Goal: Information Seeking & Learning: Learn about a topic

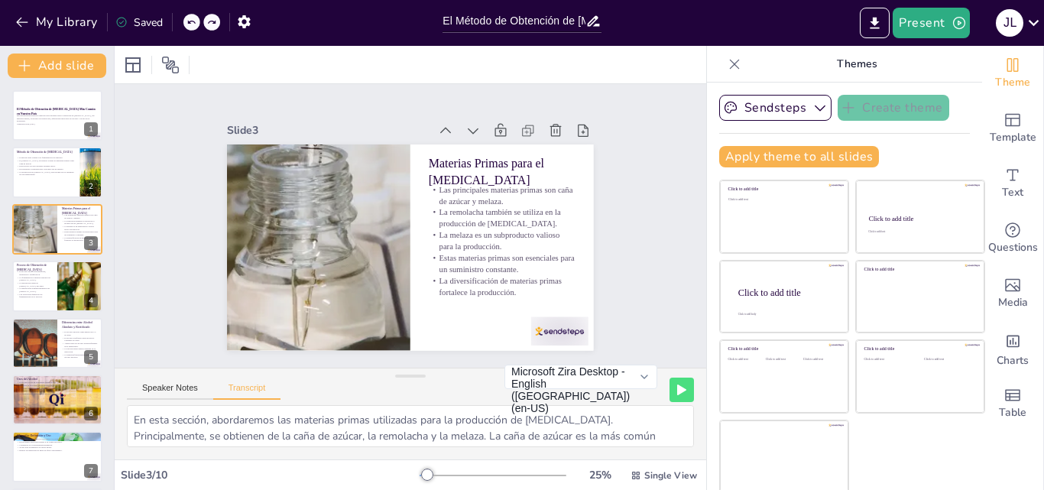
scroll to position [3, 0]
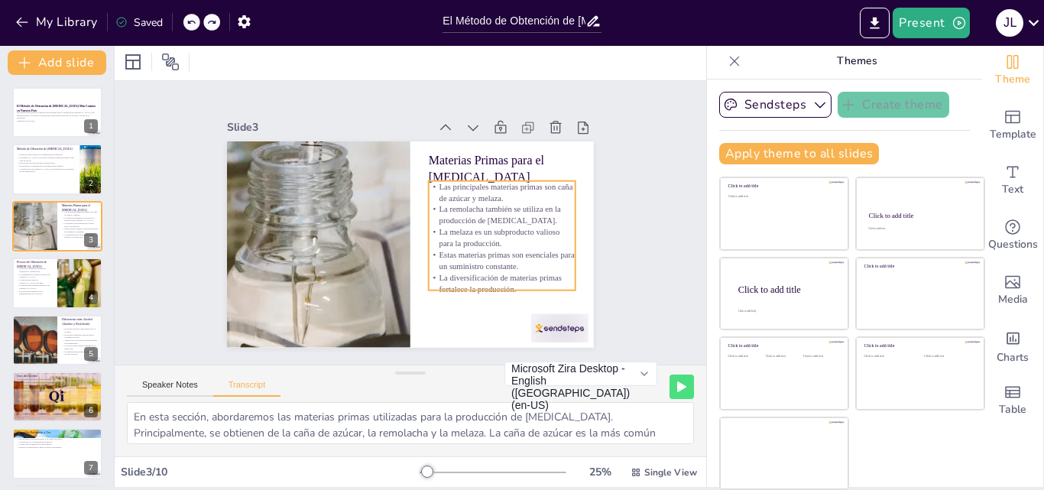
click at [437, 183] on p "Las principales materias primas son caña de azúcar y melaza." at bounding box center [502, 191] width 147 height 23
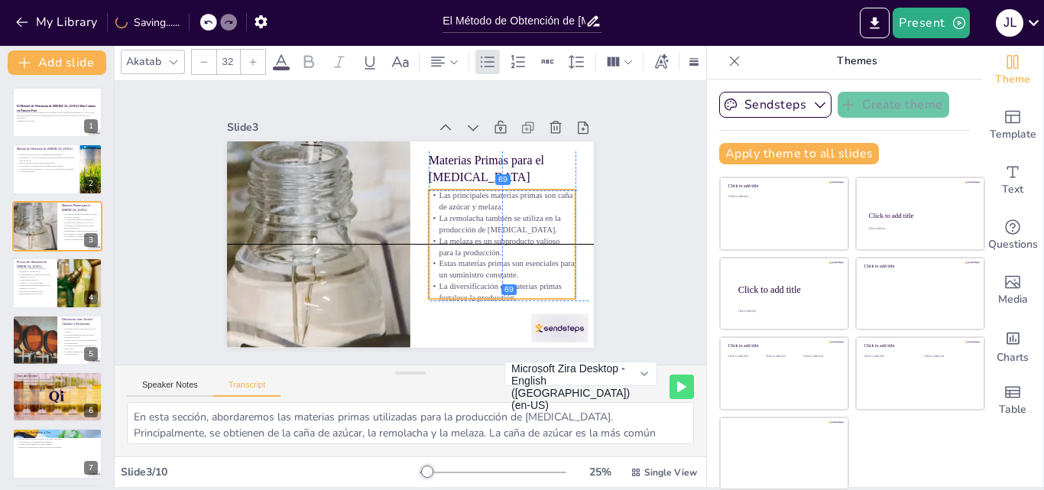
click at [429, 190] on p "Las principales materias primas son caña de azúcar y melaza." at bounding box center [502, 201] width 147 height 23
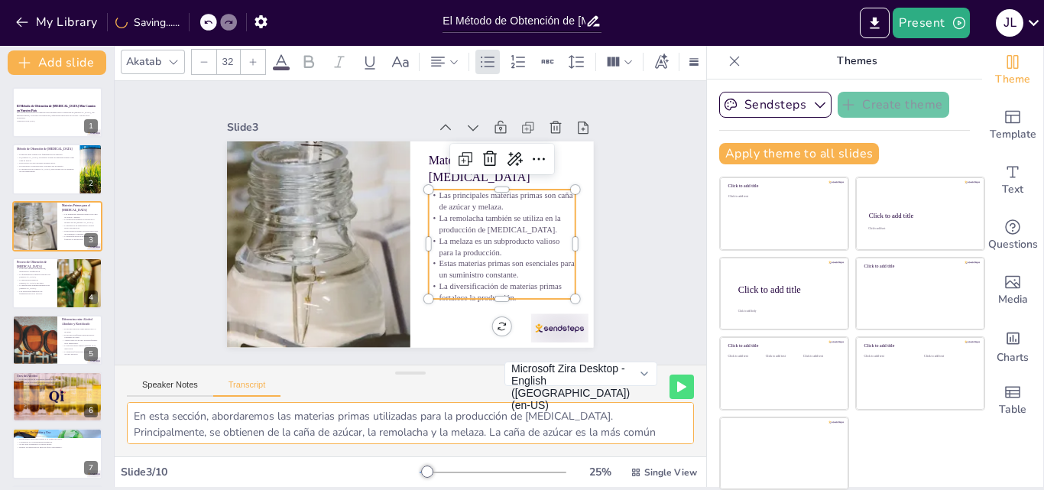
scroll to position [0, 0]
click at [489, 323] on div "Materias Primas para el [MEDICAL_DATA] Las principales materias primas son caña…" at bounding box center [410, 244] width 366 height 206
click at [623, 267] on div "Slide 1 El Método de Obtención de [MEDICAL_DATA] Más Común en Nuestro País Esta…" at bounding box center [411, 223] width 592 height 284
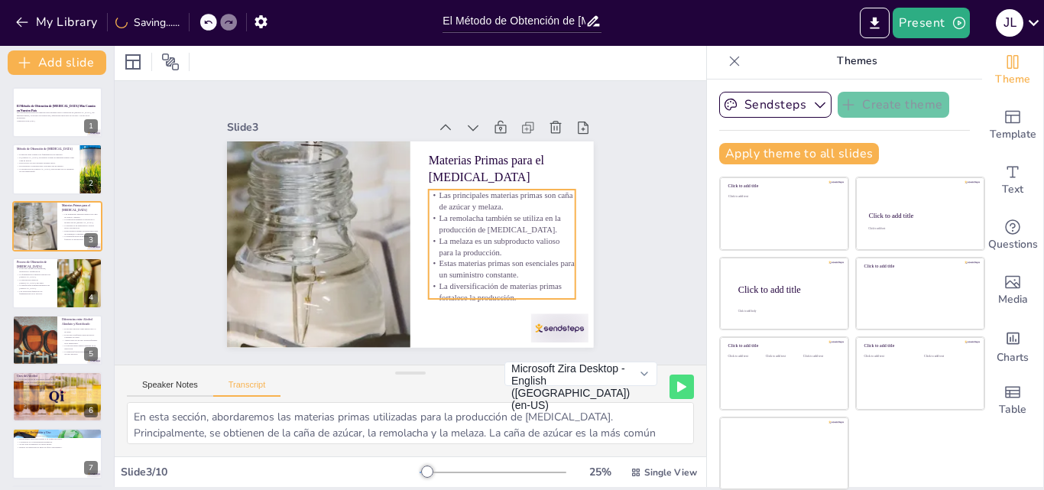
click at [416, 187] on div "Materias Primas para el [MEDICAL_DATA] Las principales materias primas son caña…" at bounding box center [410, 244] width 366 height 206
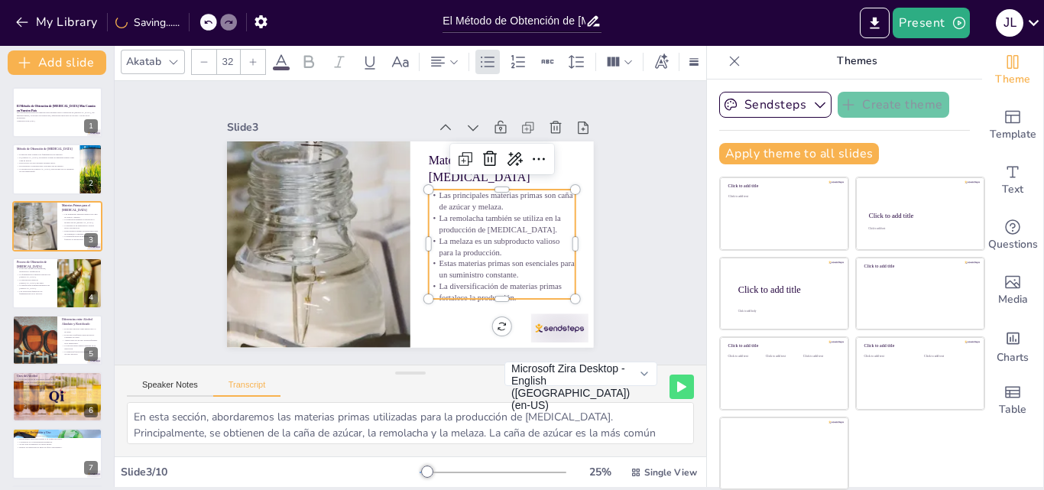
click at [429, 190] on p "Las principales materias primas son caña de azúcar y melaza." at bounding box center [502, 201] width 147 height 23
click at [429, 190] on p "Las principales materias primas son caña de azúcar y melaza." at bounding box center [502, 198] width 147 height 23
click at [430, 197] on p "Las principales materias primas son caña de azúcar y melaza." at bounding box center [502, 198] width 147 height 23
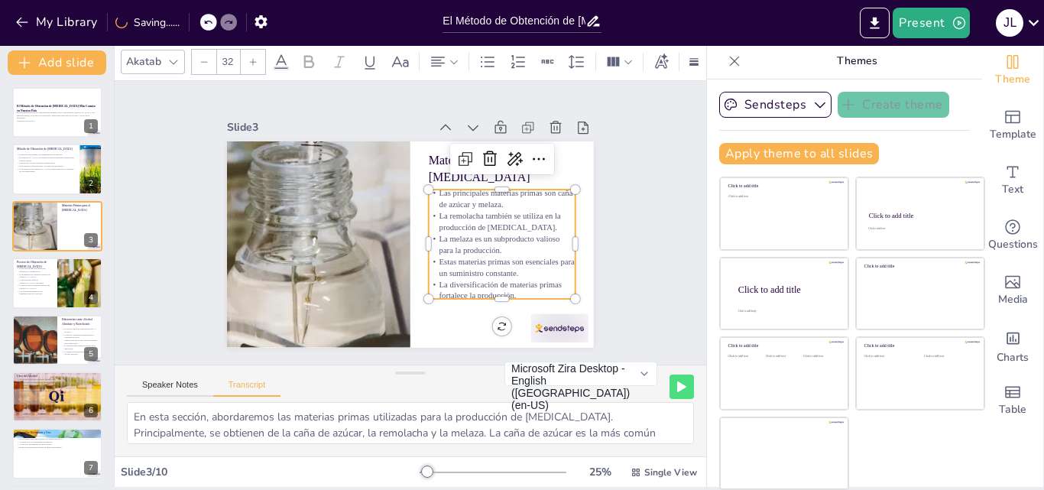
click at [429, 187] on p "Las principales materias primas son caña de azúcar y melaza." at bounding box center [502, 198] width 147 height 23
drag, startPoint x: 421, startPoint y: 187, endPoint x: 491, endPoint y: 200, distance: 70.6
click at [491, 200] on p "Las principales materias primas son caña de azúcar y melaza." at bounding box center [502, 198] width 147 height 23
copy p "Las principales materias primas son caña de azúcar y melaza."
click at [578, 127] on div "Slide 1 El Método de Obtención de [MEDICAL_DATA] Más Común en Nuestro País Esta…" at bounding box center [410, 223] width 452 height 249
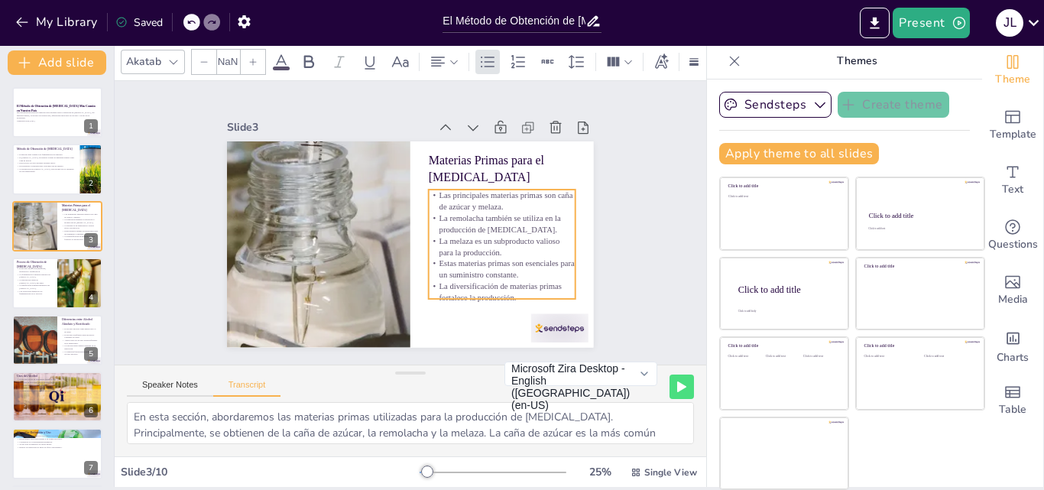
type input "32"
click at [443, 198] on p "Las principales materias primas son caña de azúcar y melaza." at bounding box center [502, 201] width 147 height 23
click at [429, 190] on p "Las principales materias primas son caña de azúcar y melaza." at bounding box center [502, 201] width 147 height 23
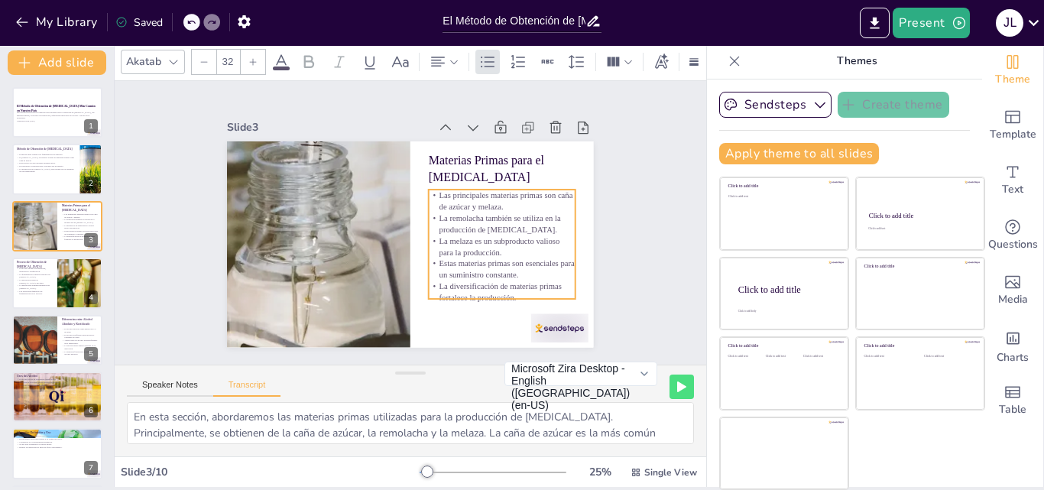
click at [429, 190] on p "Las principales materias primas son caña de azúcar y melaza." at bounding box center [502, 201] width 147 height 23
click at [429, 187] on p "Las principales materias primas son caña de azúcar y melaza." at bounding box center [502, 198] width 147 height 23
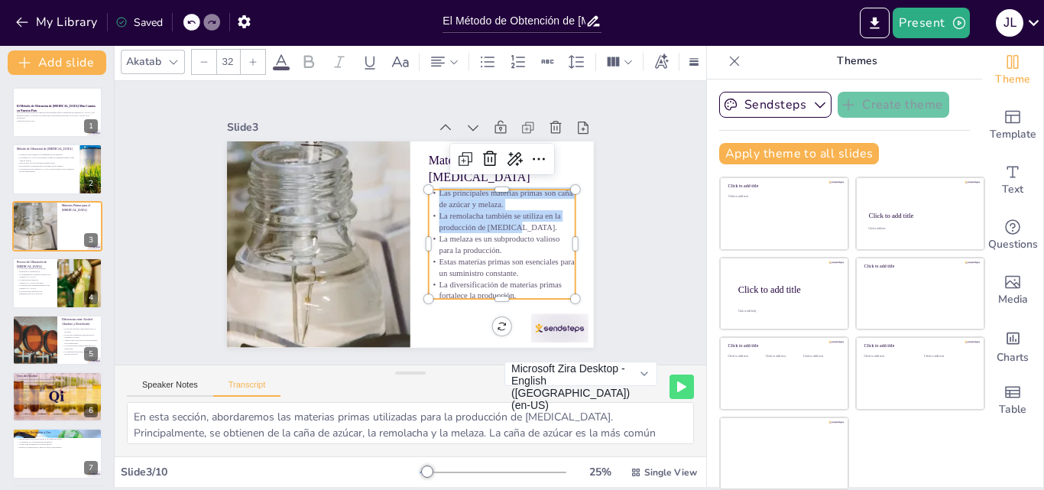
drag, startPoint x: 421, startPoint y: 188, endPoint x: 540, endPoint y: 219, distance: 123.3
click at [540, 219] on div "Las principales materias primas son caña de azúcar y melaza. La remolacha tambi…" at bounding box center [502, 244] width 147 height 114
copy div "Las principales materias primas son caña de azúcar y melaza. La remolacha tambi…"
click at [669, 161] on div "Slide 1 El Método de Obtención de [MEDICAL_DATA] Más Común en Nuestro País Esta…" at bounding box center [411, 223] width 592 height 284
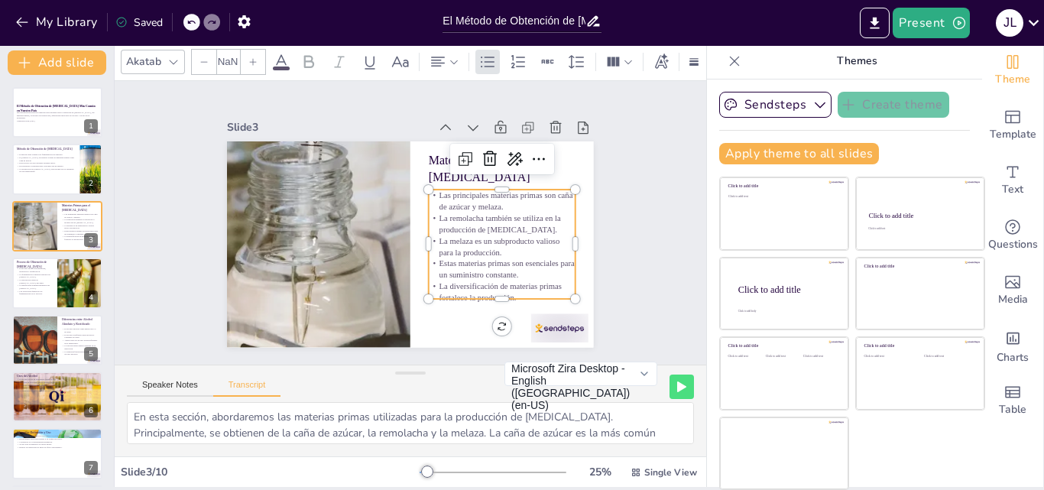
type input "32"
click at [548, 213] on p "La remolacha también se utiliza en la producción de [MEDICAL_DATA]." at bounding box center [502, 224] width 147 height 23
click at [429, 196] on p "Las principales materias primas son caña de azúcar y melaza." at bounding box center [502, 201] width 147 height 23
click at [429, 190] on p "Las principales materias primas son caña de azúcar y melaza." at bounding box center [502, 201] width 147 height 23
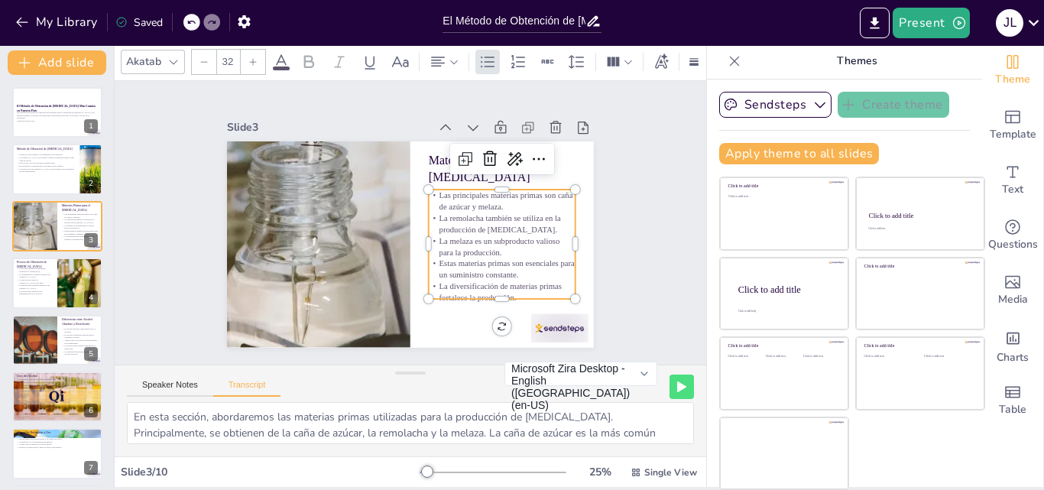
click at [429, 190] on p "Las principales materias primas son caña de azúcar y melaza." at bounding box center [502, 201] width 147 height 23
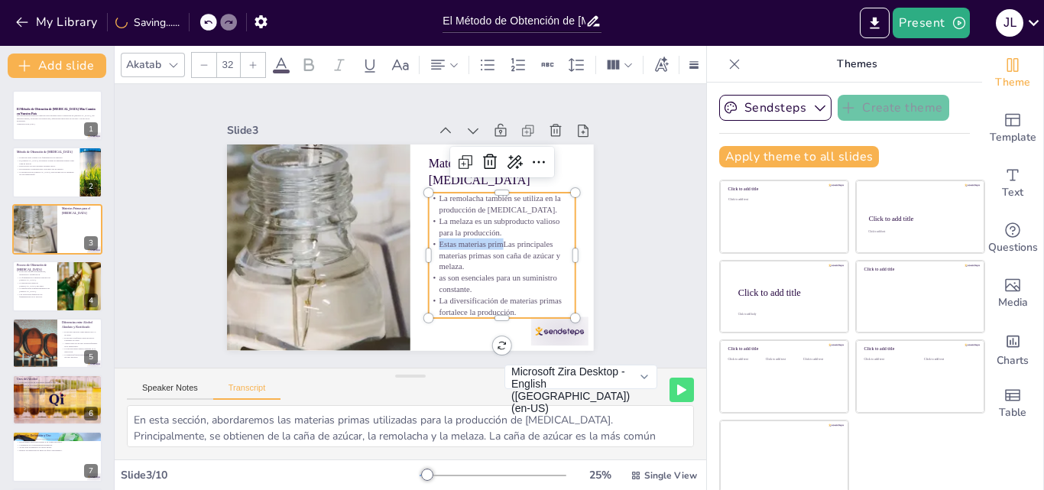
click at [204, 22] on div at bounding box center [208, 22] width 17 height 17
click at [209, 19] on icon at bounding box center [207, 22] width 9 height 9
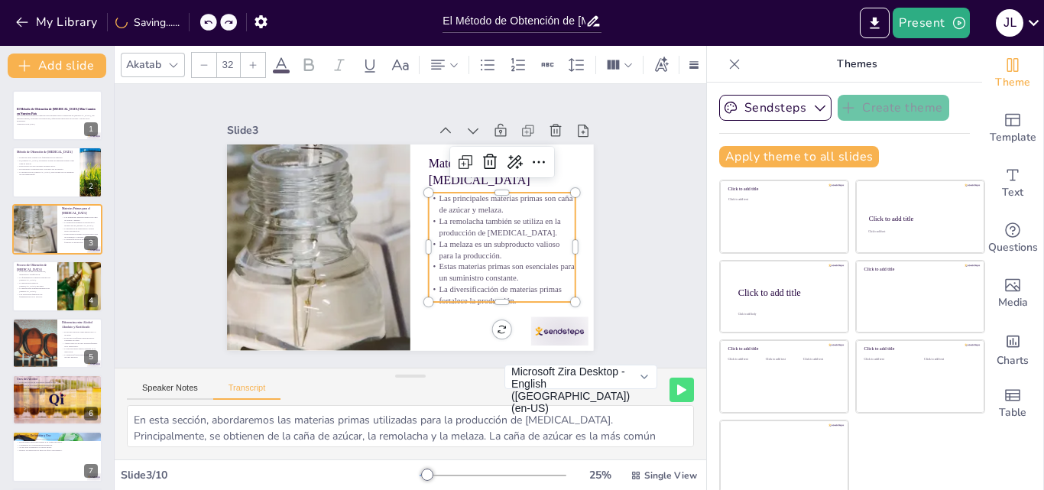
click at [211, 22] on icon at bounding box center [207, 22] width 9 height 9
click at [228, 24] on icon at bounding box center [228, 22] width 9 height 9
click at [429, 193] on p "Las principales materias primas son caña de azúcar y melaza." at bounding box center [502, 204] width 147 height 23
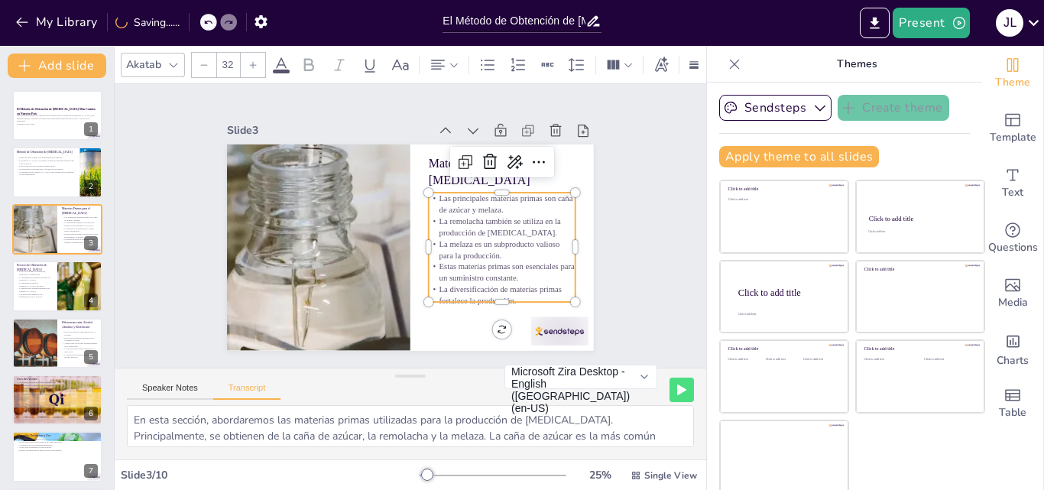
click at [429, 193] on p "Las principales materias primas son caña de azúcar y melaza." at bounding box center [502, 204] width 147 height 23
click at [440, 193] on span "Las principales materias primas son caña de azúcar y melaza." at bounding box center [507, 201] width 134 height 21
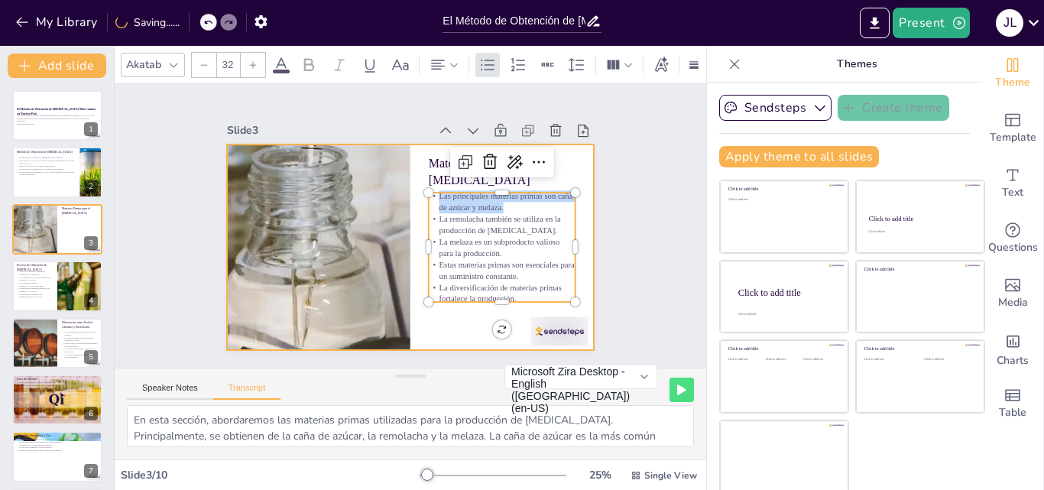
drag, startPoint x: 422, startPoint y: 193, endPoint x: 560, endPoint y: 205, distance: 138.8
click at [560, 205] on div "Materias Primas para el [MEDICAL_DATA] Las principales materias primas son caña…" at bounding box center [410, 247] width 366 height 206
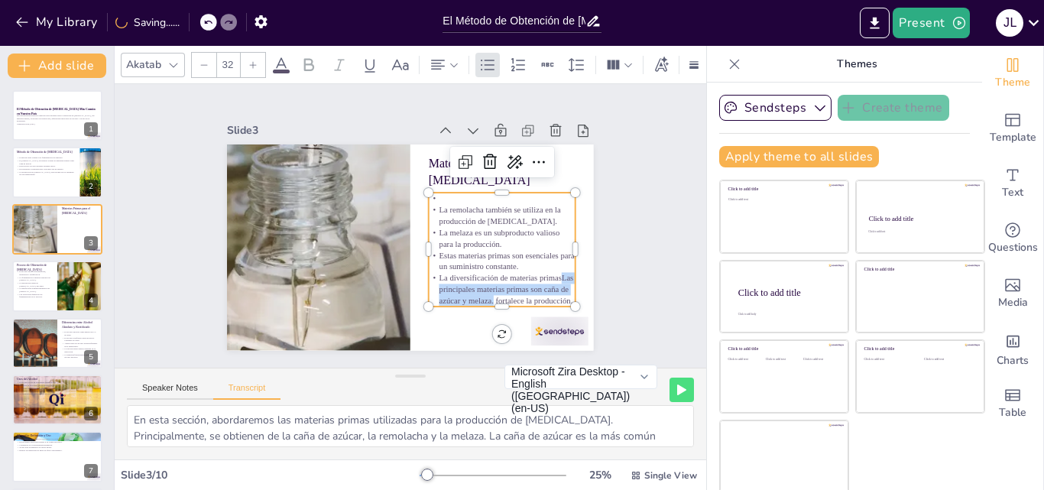
click at [211, 19] on icon at bounding box center [207, 22] width 9 height 9
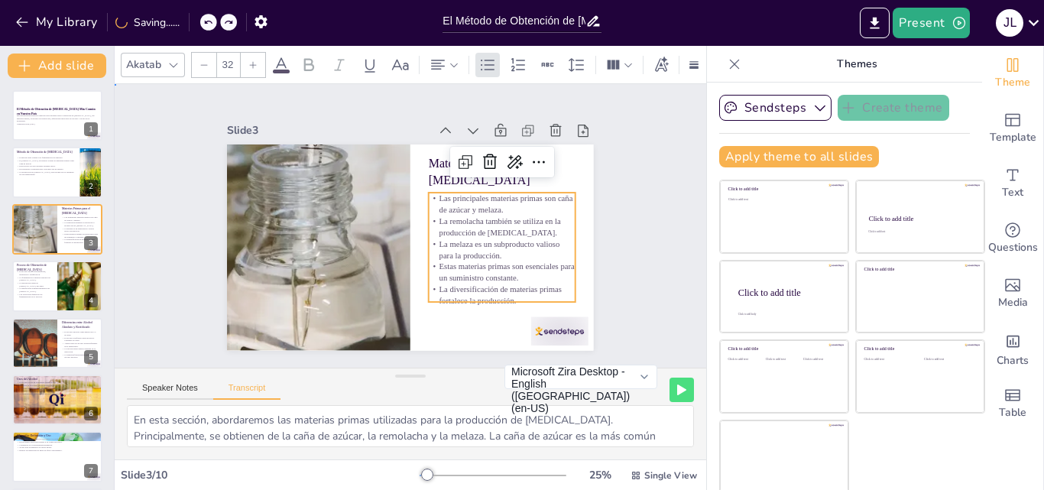
click at [601, 173] on div "Slide 1 El Método de Obtención de [MEDICAL_DATA] Más Común en Nuestro País Esta…" at bounding box center [410, 226] width 452 height 249
click at [432, 195] on p "Las principales materias primas son caña de azúcar y melaza." at bounding box center [502, 204] width 147 height 23
type input "32"
click at [429, 193] on p "Las principales materias primas son caña de azúcar y melaza." at bounding box center [502, 204] width 147 height 23
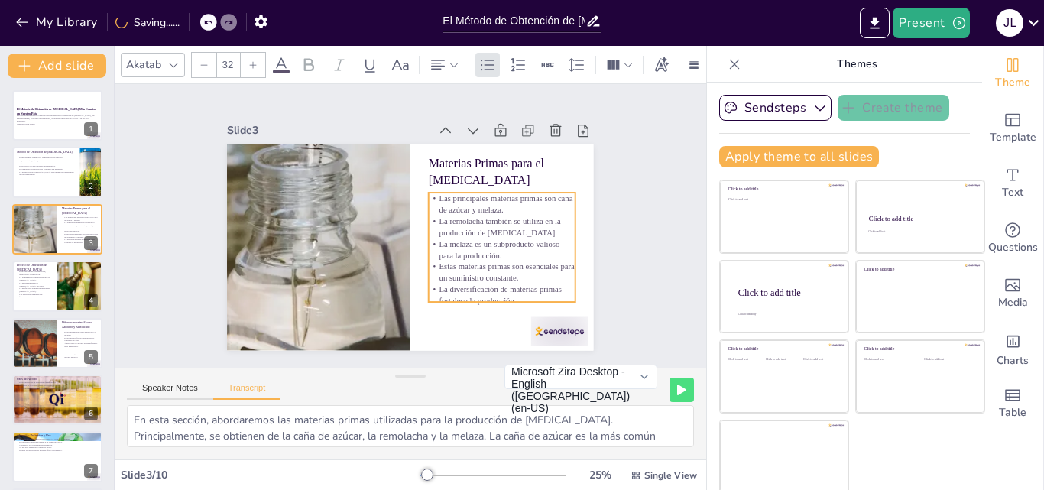
click at [429, 193] on p "Las principales materias primas son caña de azúcar y melaza." at bounding box center [502, 204] width 147 height 23
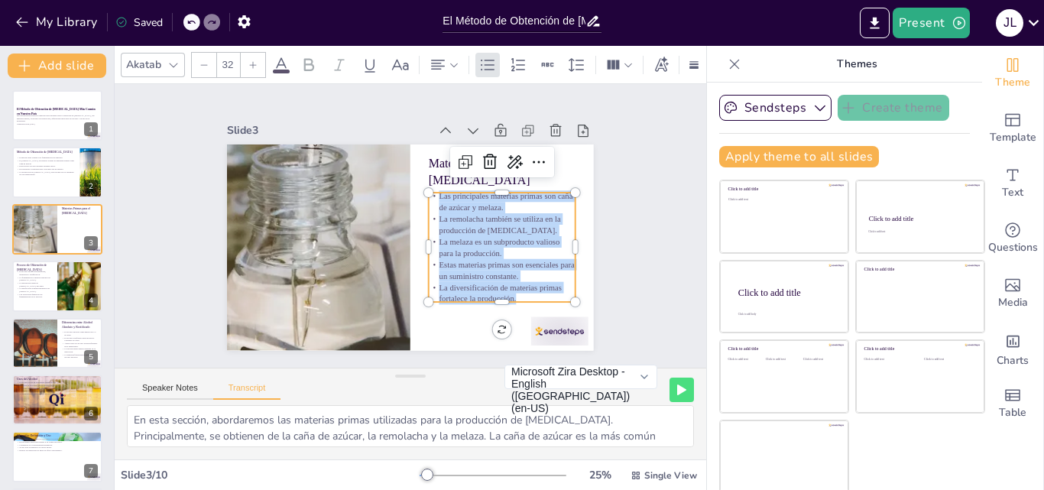
drag, startPoint x: 421, startPoint y: 191, endPoint x: 539, endPoint y: 289, distance: 153.1
click at [539, 289] on div "Las principales materias primas son caña de azúcar y melaza. La remolacha tambi…" at bounding box center [502, 247] width 147 height 114
copy div "Las principales materias primas son caña de azúcar y melaza. La remolacha tambi…"
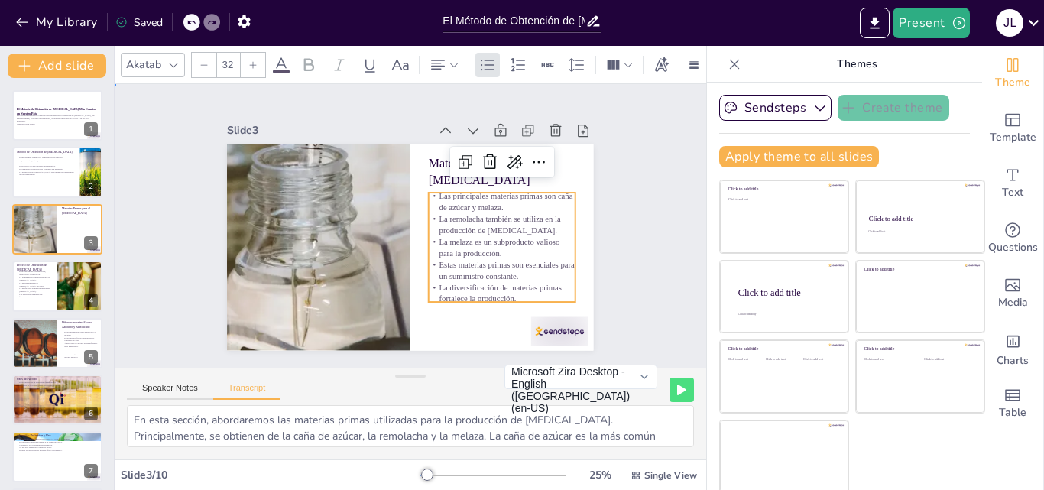
click at [666, 203] on div "Slide 1 El Método de Obtención de [MEDICAL_DATA] Más Común en Nuestro País Esta…" at bounding box center [411, 226] width 592 height 284
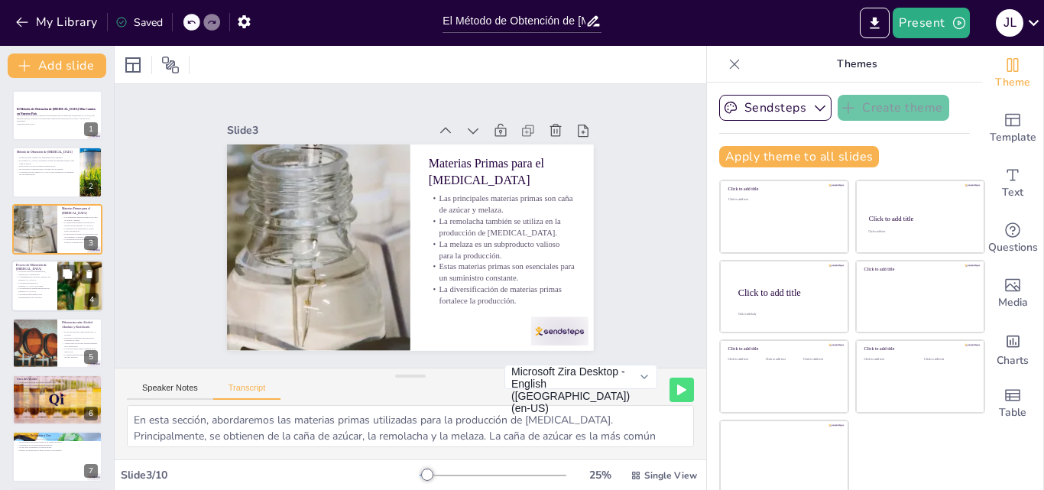
click at [79, 294] on div at bounding box center [81, 286] width 94 height 52
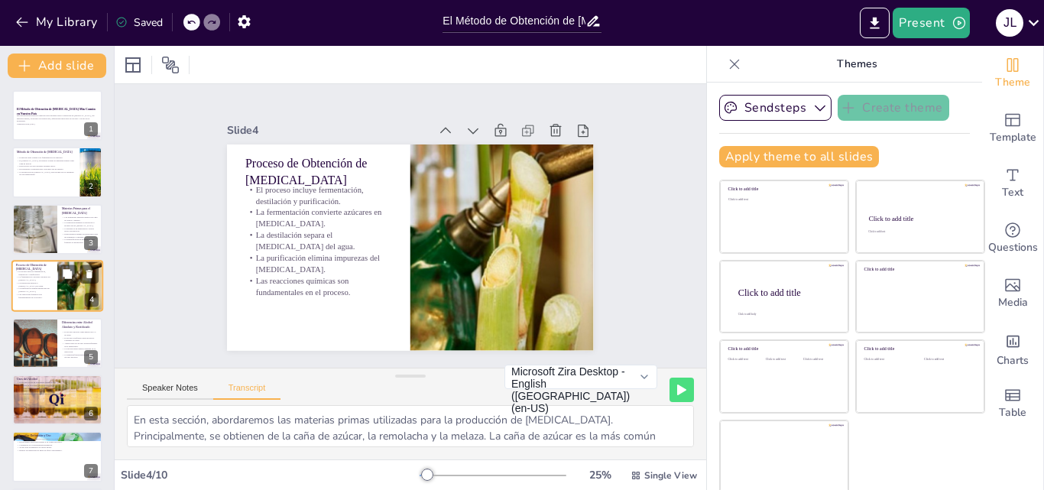
scroll to position [2, 0]
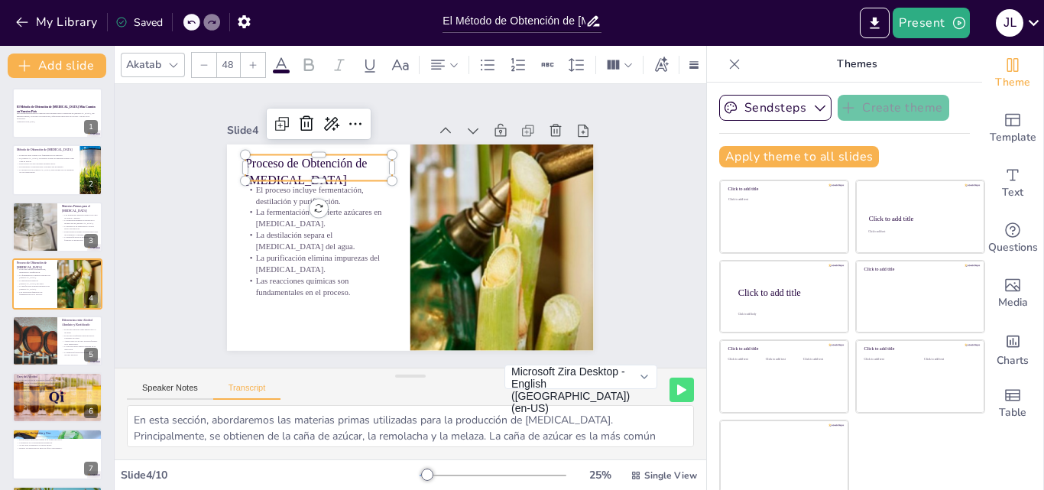
click at [245, 154] on p "Proceso de Obtención de [MEDICAL_DATA]" at bounding box center [318, 171] width 147 height 34
click at [245, 151] on div at bounding box center [318, 151] width 147 height 12
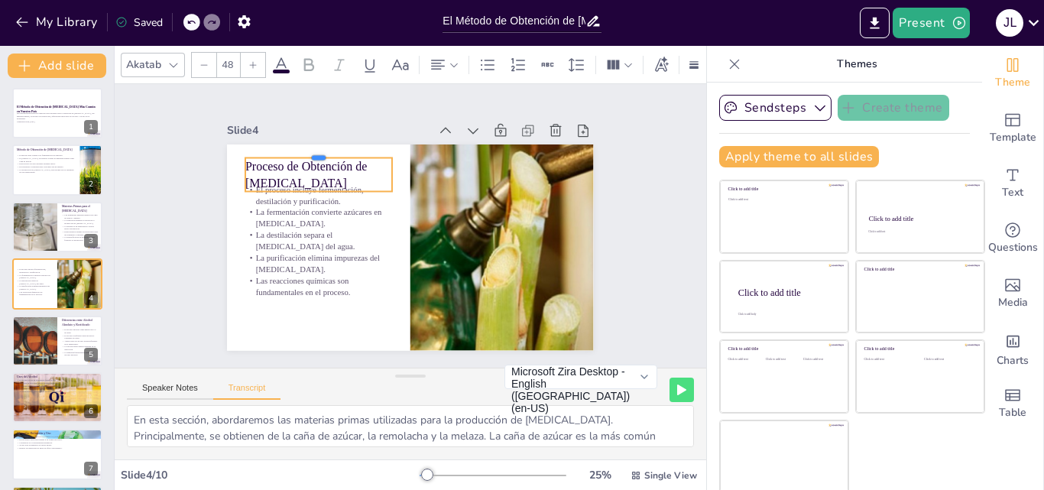
click at [245, 151] on div at bounding box center [318, 151] width 147 height 12
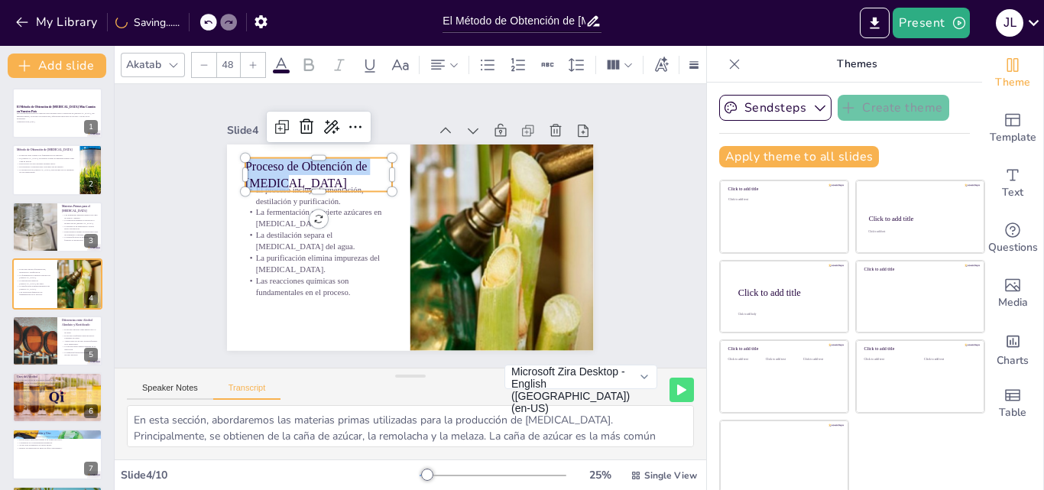
drag, startPoint x: 231, startPoint y: 162, endPoint x: 279, endPoint y: 169, distance: 48.6
click at [279, 169] on p "Proceso de Obtención de [MEDICAL_DATA]" at bounding box center [318, 174] width 147 height 34
copy span "Proceso de Obtención de [MEDICAL_DATA]"
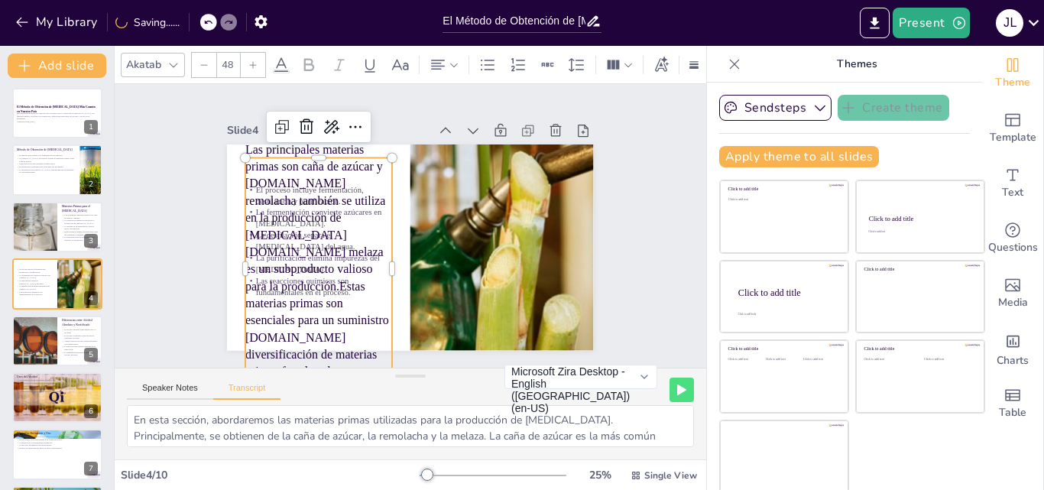
click at [211, 24] on icon at bounding box center [207, 22] width 9 height 9
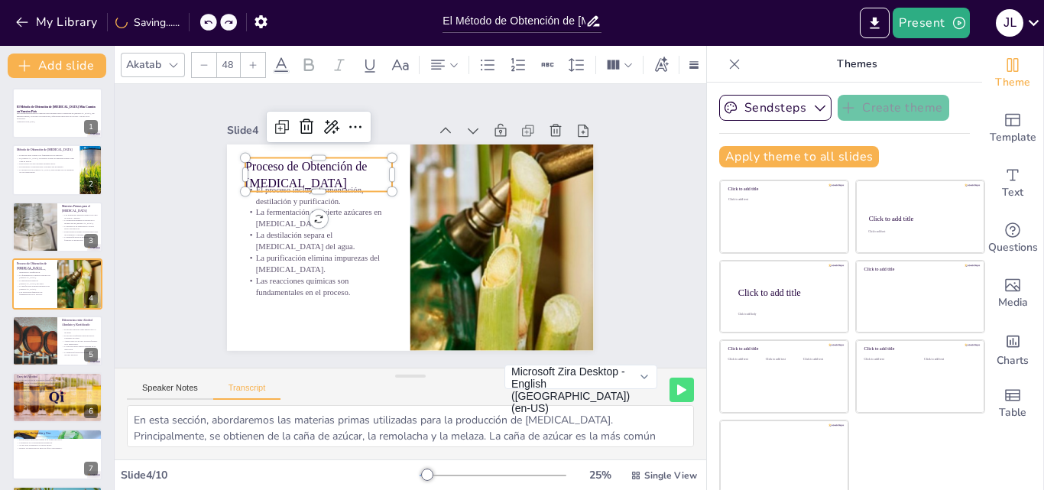
click at [245, 159] on p "Proceso de Obtención de [MEDICAL_DATA]" at bounding box center [318, 174] width 147 height 34
click at [245, 160] on p "Proceso de Obtención de [MEDICAL_DATA]" at bounding box center [318, 174] width 147 height 34
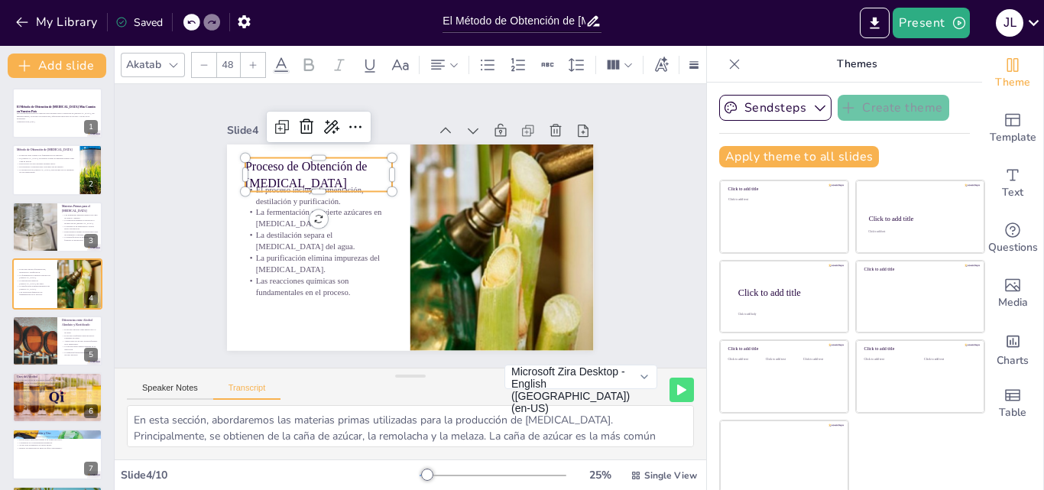
click at [245, 160] on span "Proceso de Obtención de [MEDICAL_DATA]" at bounding box center [306, 174] width 122 height 31
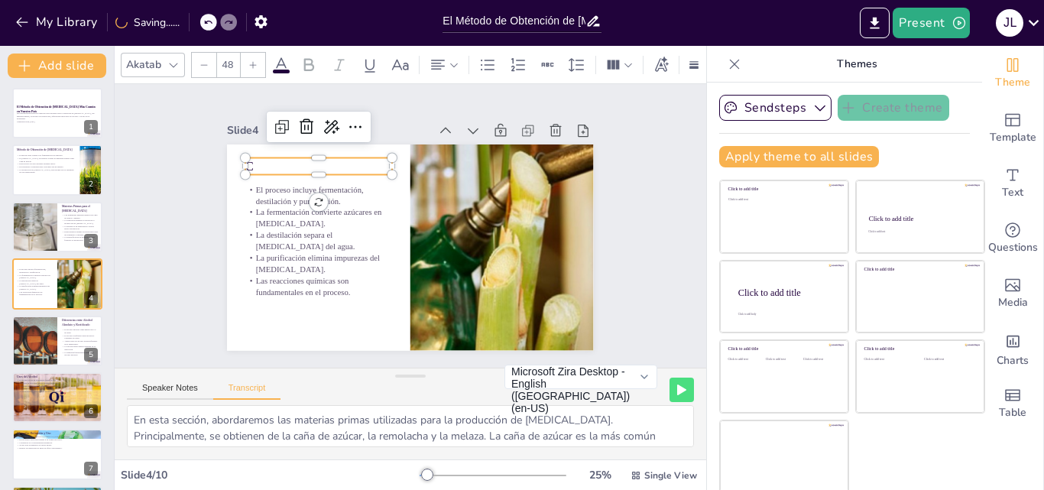
click at [209, 22] on icon at bounding box center [207, 22] width 9 height 9
click at [245, 157] on p "Proceso de Obtención de [MEDICAL_DATA]" at bounding box center [318, 174] width 147 height 34
click at [245, 159] on span "Proceso de Obtención de [MEDICAL_DATA]" at bounding box center [306, 174] width 122 height 31
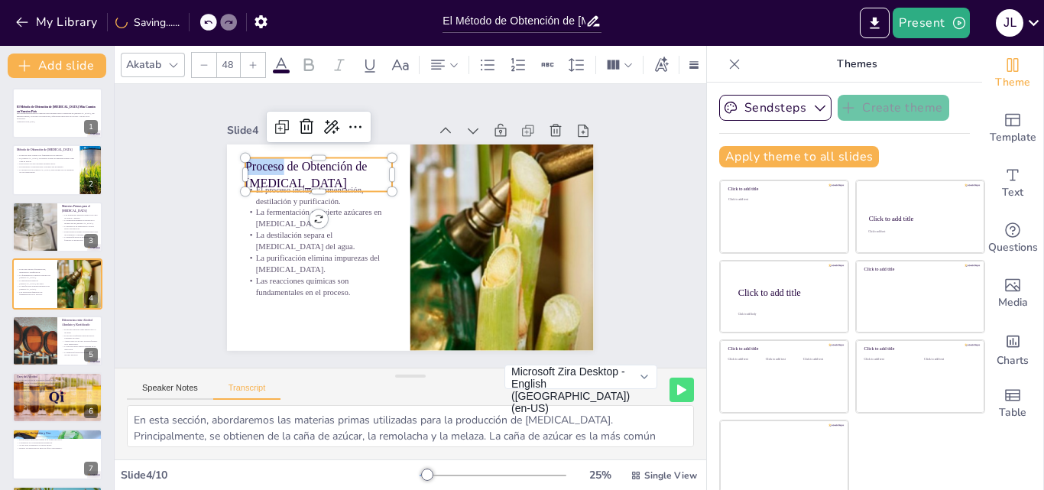
click at [245, 159] on span "Proceso de Obtención de [MEDICAL_DATA]" at bounding box center [306, 174] width 122 height 31
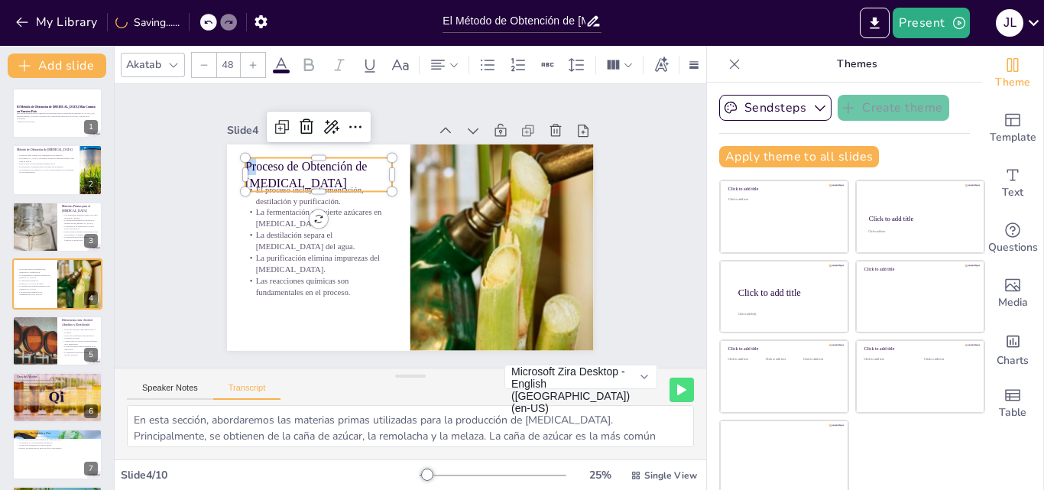
click at [245, 159] on span "Proceso de Obtención de [MEDICAL_DATA]" at bounding box center [306, 174] width 122 height 31
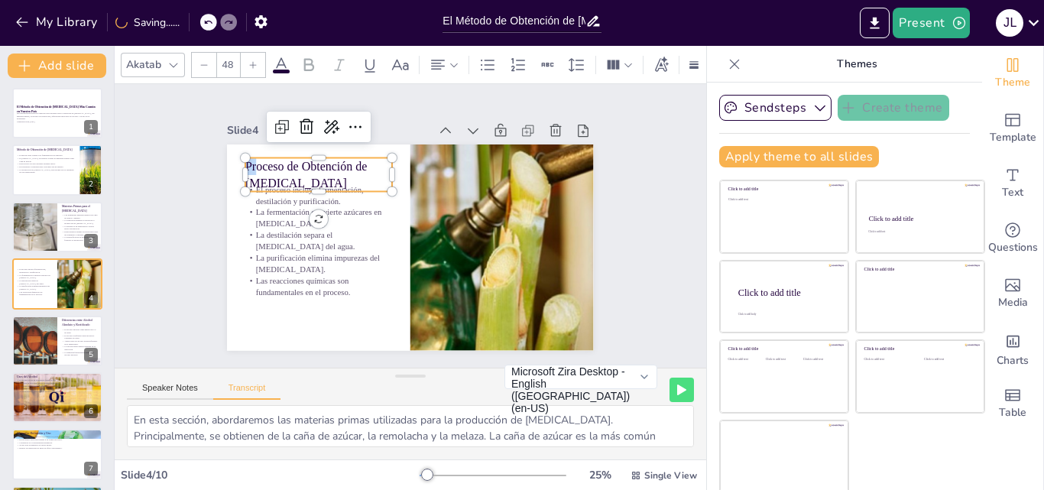
copy span "Pr"
click at [290, 169] on p "Proceso de Obtención de [MEDICAL_DATA]" at bounding box center [318, 174] width 147 height 34
click at [250, 163] on span "Proceso de Obtención de [MEDICAL_DATA]" at bounding box center [306, 174] width 122 height 31
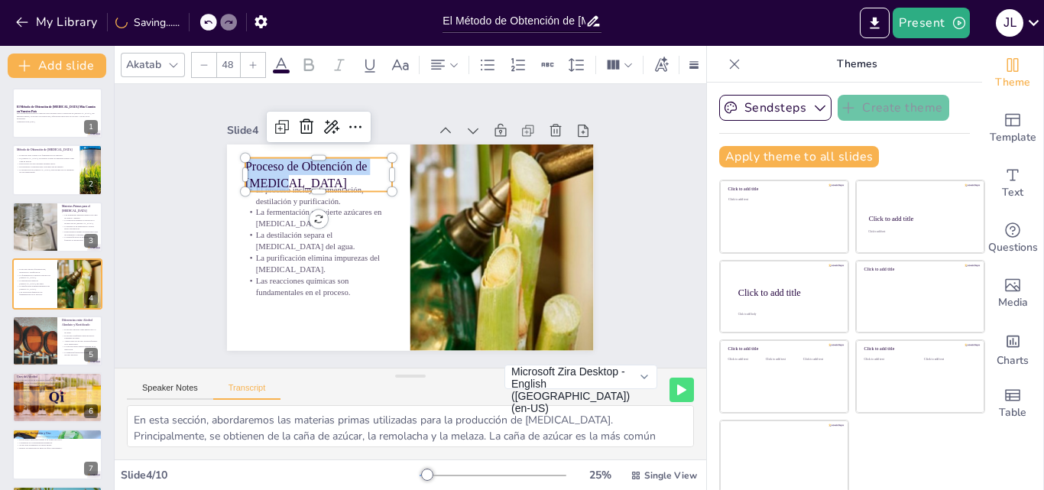
click at [250, 163] on span "Proceso de Obtención de [MEDICAL_DATA]" at bounding box center [306, 174] width 122 height 31
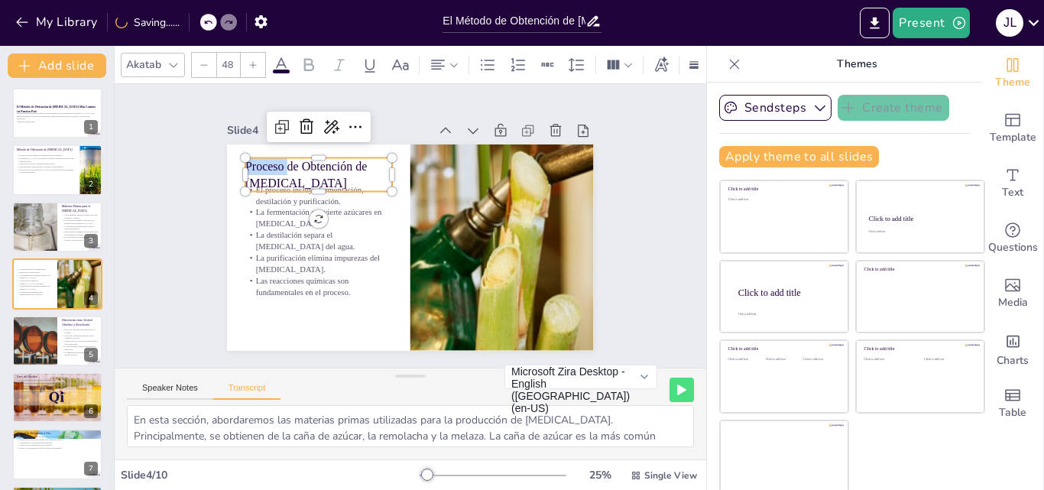
click at [250, 163] on span "Proceso de Obtención de [MEDICAL_DATA]" at bounding box center [306, 174] width 122 height 31
copy span "Proceso de Obtención de [MEDICAL_DATA]"
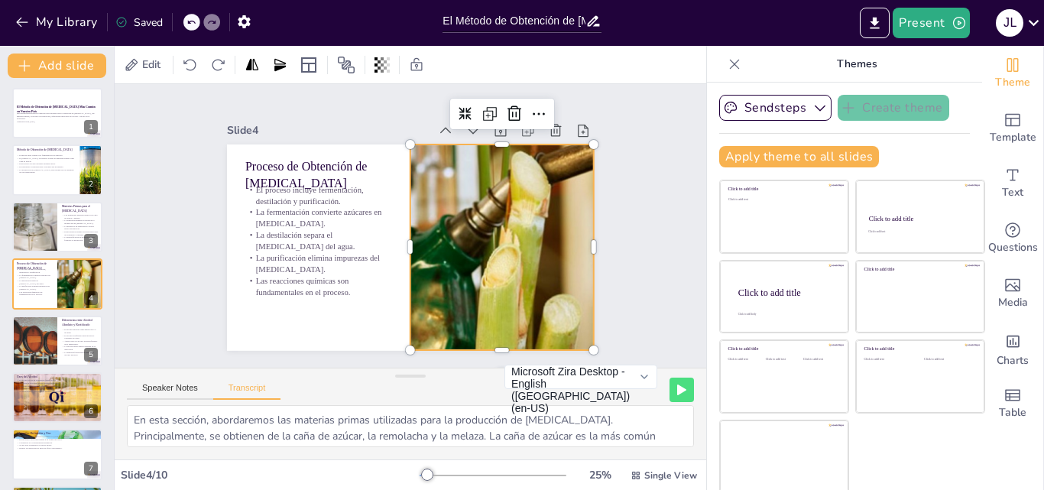
click at [486, 144] on div at bounding box center [502, 247] width 375 height 206
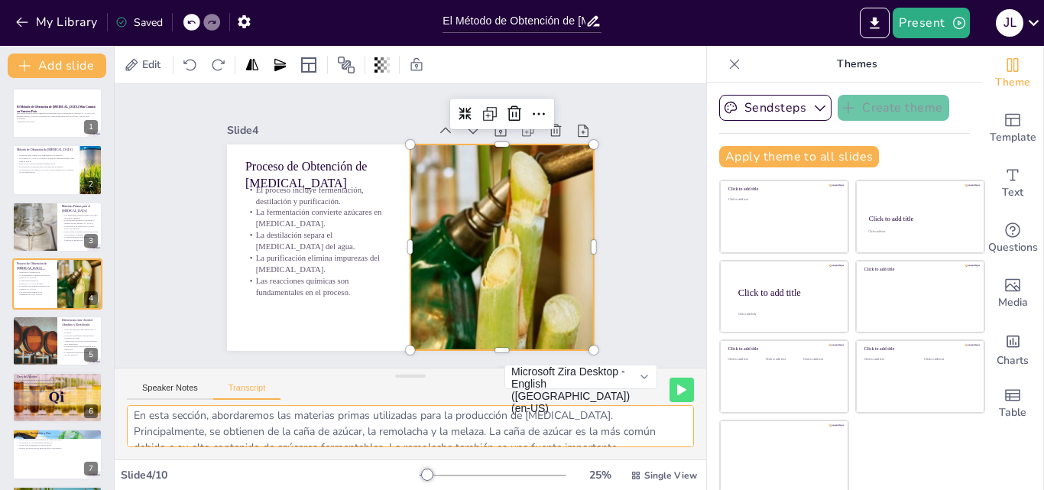
scroll to position [0, 0]
drag, startPoint x: 350, startPoint y: 419, endPoint x: 601, endPoint y: 310, distance: 273.2
click at [601, 310] on div "Slide 1 El Método de Obtención de [MEDICAL_DATA] Más Común en Nuestro País Esta…" at bounding box center [411, 271] width 592 height 375
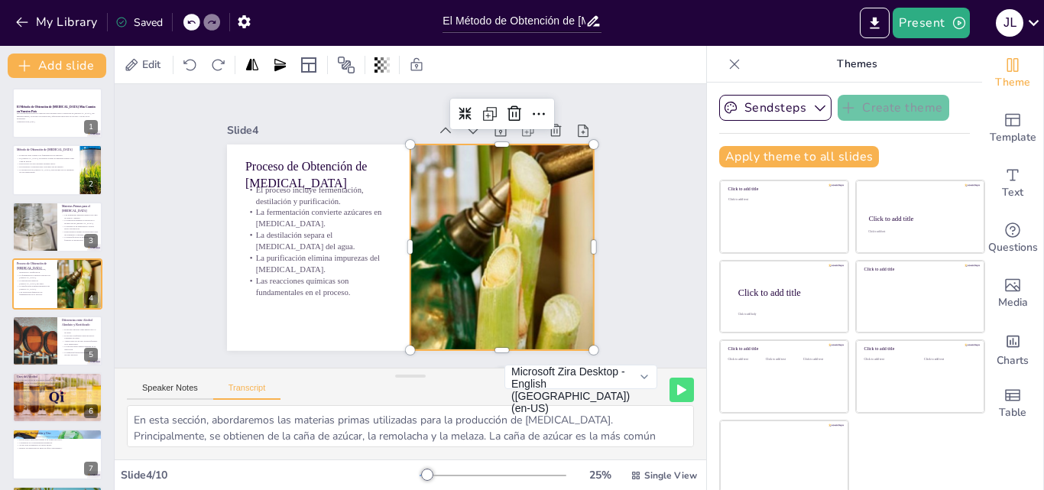
click at [601, 310] on div "Slide 1 El Método de Obtención de [MEDICAL_DATA] Más Común en Nuestro País Esta…" at bounding box center [410, 226] width 452 height 249
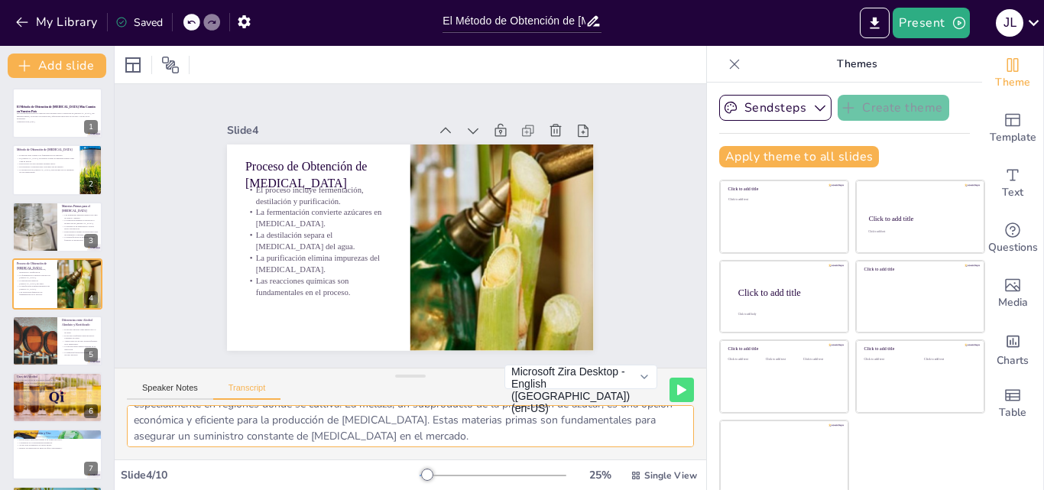
scroll to position [100, 0]
drag, startPoint x: 330, startPoint y: 420, endPoint x: 454, endPoint y: 421, distance: 123.8
click at [454, 421] on textarea "Ahora vamos a describir el proceso completo para obtener [MEDICAL_DATA] a parti…" at bounding box center [410, 426] width 567 height 42
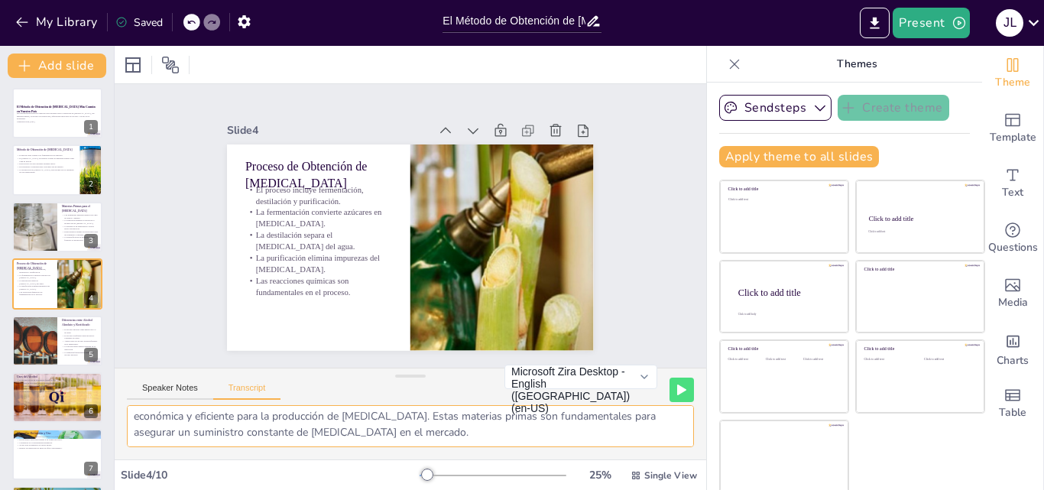
drag, startPoint x: 352, startPoint y: 419, endPoint x: 333, endPoint y: 440, distance: 28.7
click at [333, 440] on textarea "Ahora vamos a describir el proceso completo para obtener [MEDICAL_DATA] a parti…" at bounding box center [410, 426] width 567 height 42
type textarea "Ahora vamos a describir el proceso completo para obtener [MEDICAL_DATA] a parti…"
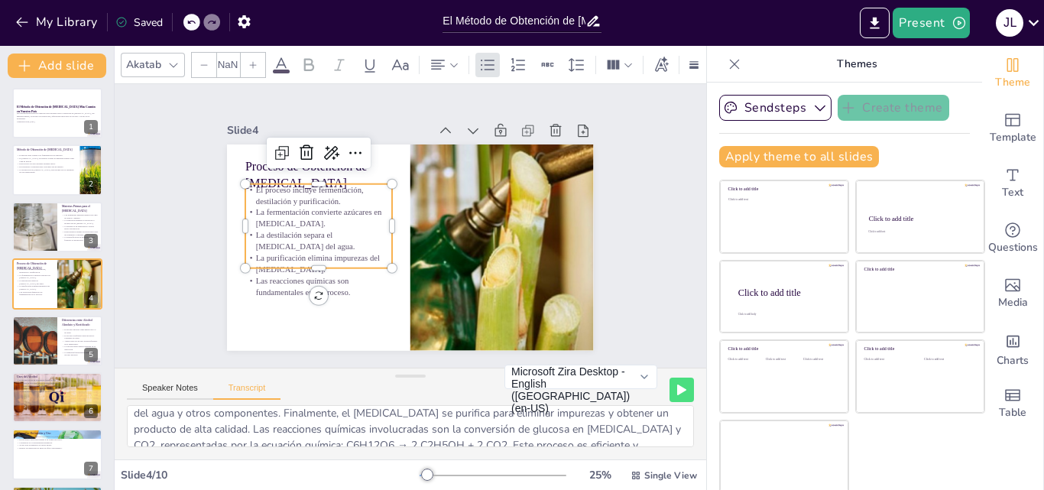
click at [261, 211] on p "La fermentación convierte azúcares en [MEDICAL_DATA]." at bounding box center [318, 217] width 147 height 23
type input "32"
click at [245, 187] on p "El proceso incluye fermentación, destilación y purificación." at bounding box center [318, 194] width 147 height 23
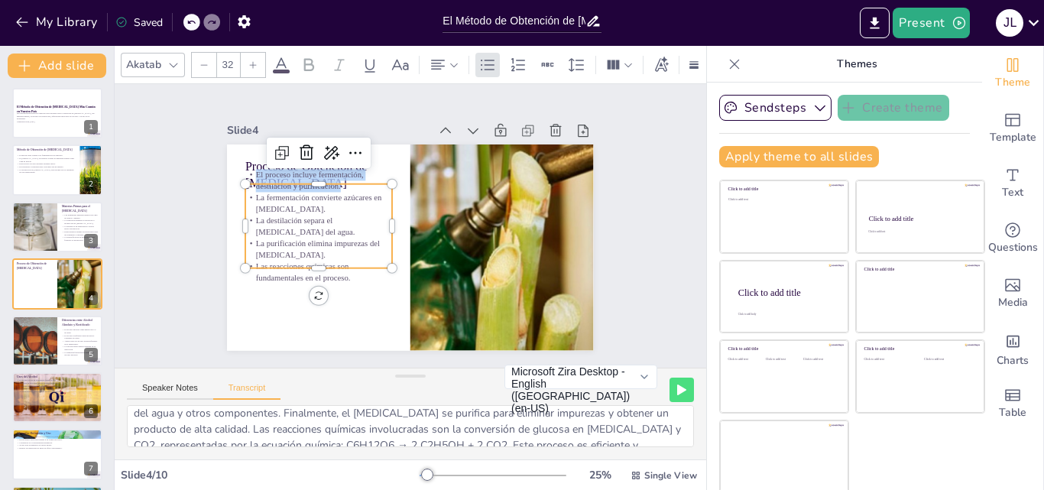
click at [256, 187] on span "El proceso incluye fermentación, destilación y purificación." at bounding box center [310, 180] width 108 height 21
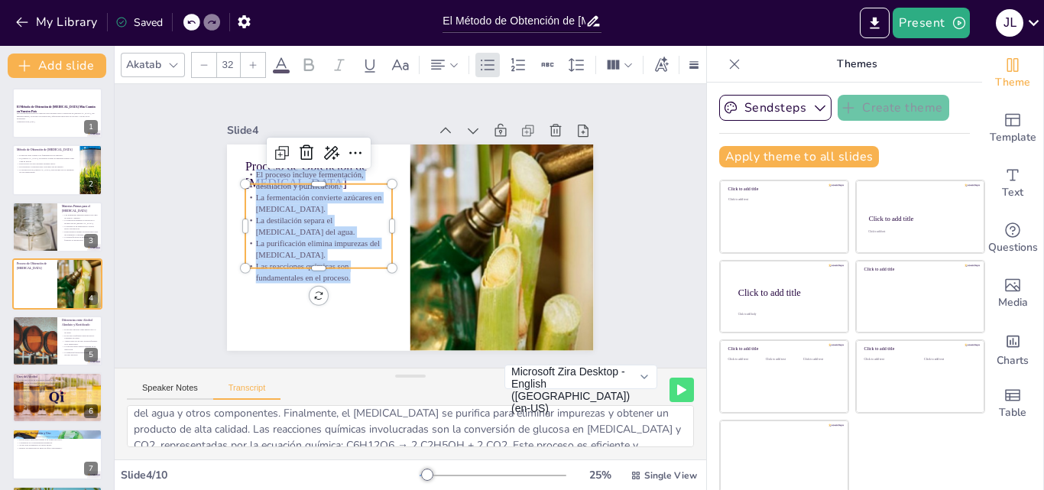
drag, startPoint x: 240, startPoint y: 187, endPoint x: 323, endPoint y: 253, distance: 106.6
click at [323, 253] on div "El proceso incluye fermentación, destilación y purificación. La fermentación co…" at bounding box center [318, 226] width 147 height 114
click at [628, 225] on div "Slide 1 El Método de Obtención de [MEDICAL_DATA] Más Común en Nuestro País Esta…" at bounding box center [411, 226] width 592 height 284
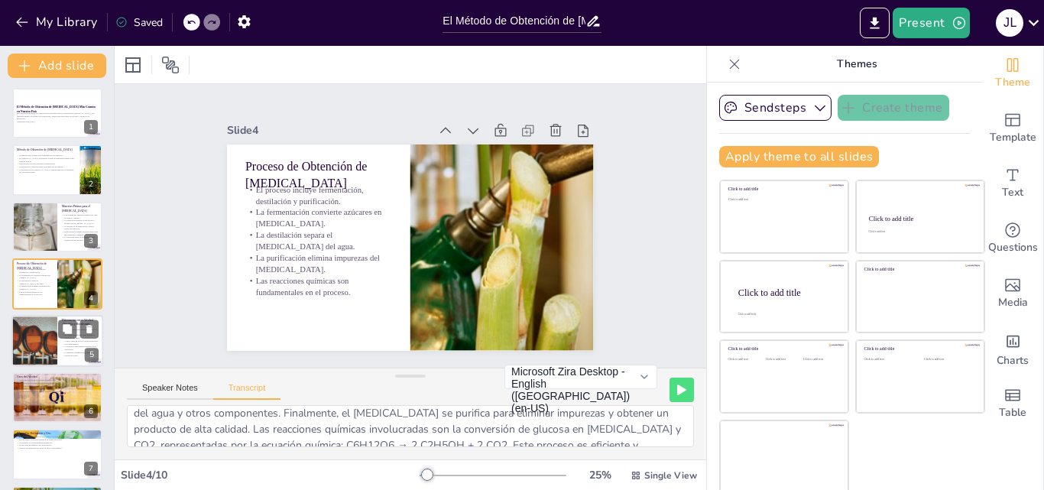
click at [73, 339] on p "Ambos tipos de alcohol tienen diferentes usos industriales." at bounding box center [80, 341] width 37 height 5
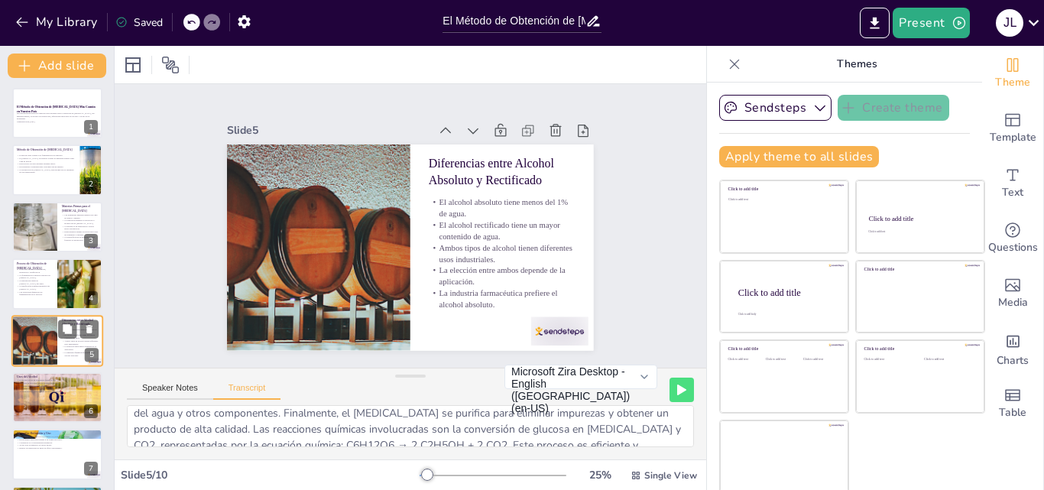
scroll to position [59, 0]
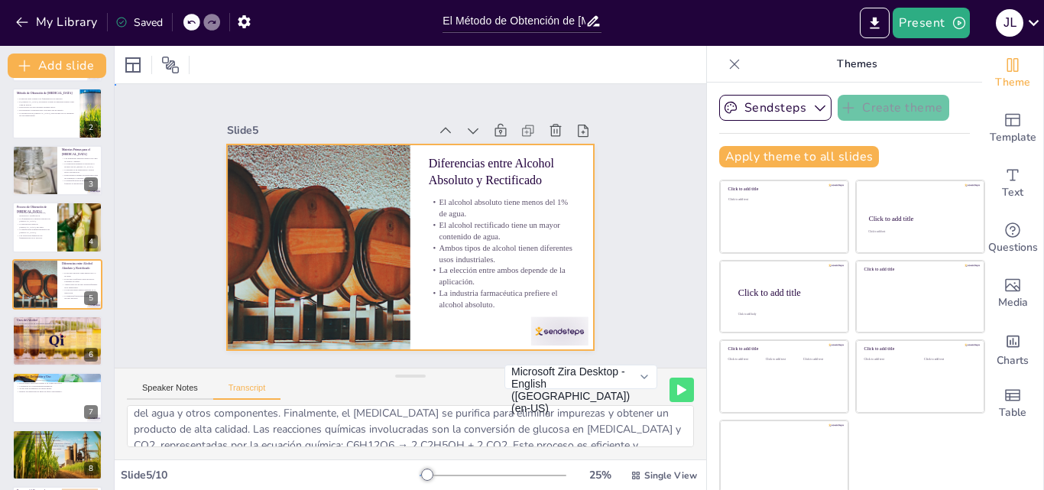
click at [401, 175] on div at bounding box center [410, 247] width 366 height 206
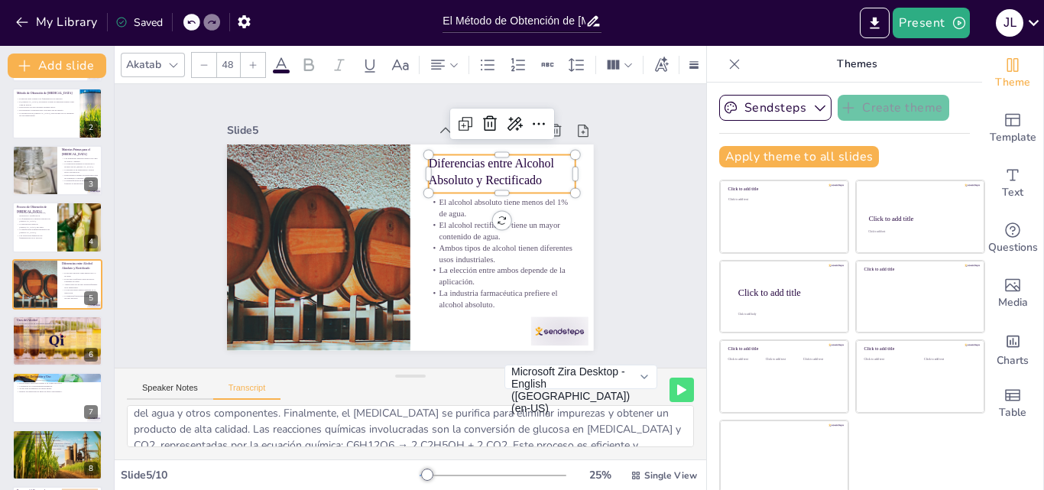
click at [429, 169] on p "Diferencias entre Alcohol Absoluto y Rectificado" at bounding box center [502, 171] width 147 height 34
click at [429, 155] on p "Diferencias entre Alcohol Absoluto y Rectificado" at bounding box center [502, 171] width 147 height 34
click at [547, 181] on p "Diferencias entre Alcohol Absoluto y Rectificado" at bounding box center [502, 174] width 147 height 34
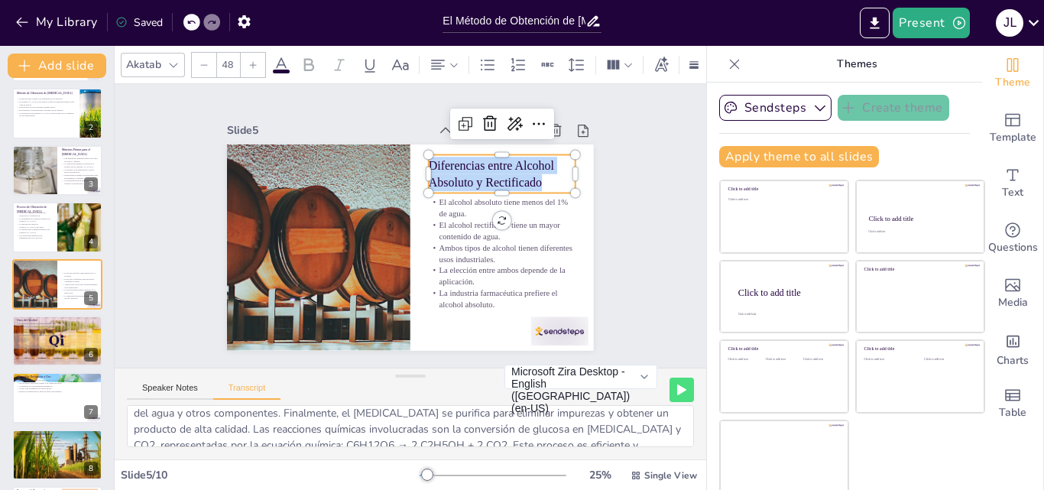
copy span "Diferencias entre Alcohol Absoluto y Rectificado"
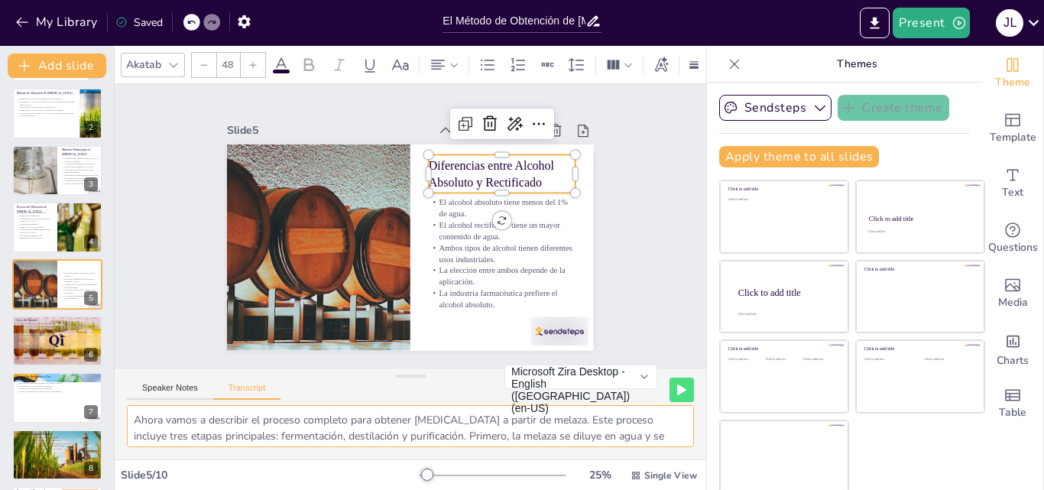
drag, startPoint x: 180, startPoint y: 407, endPoint x: 186, endPoint y: 400, distance: 9.3
click at [186, 400] on div "Speaker Notes Transcript Microsoft Zira Desktop - English ([GEOGRAPHIC_DATA]) (…" at bounding box center [411, 414] width 592 height 92
click at [306, 402] on div "Speaker Notes Transcript Microsoft Zira Desktop - English ([GEOGRAPHIC_DATA]) (…" at bounding box center [411, 386] width 592 height 37
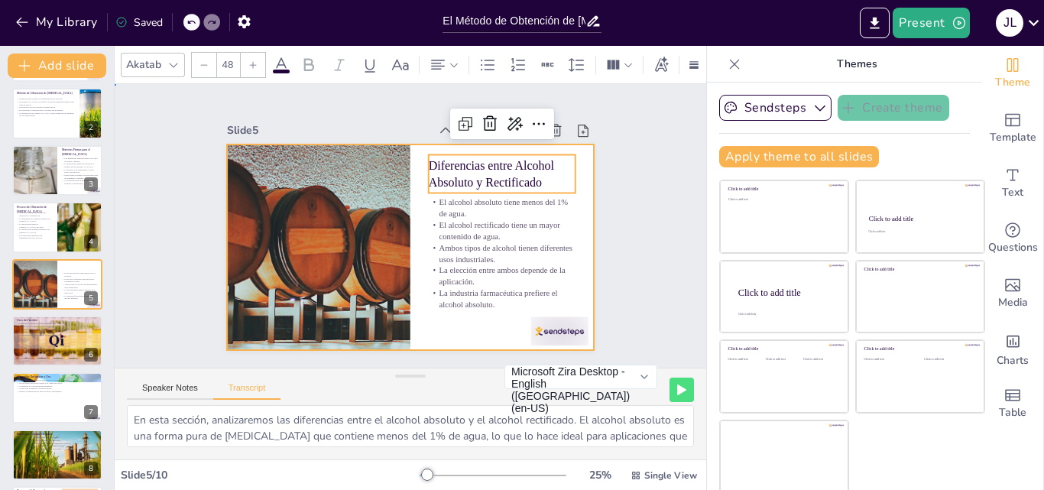
click at [570, 307] on div at bounding box center [410, 247] width 366 height 206
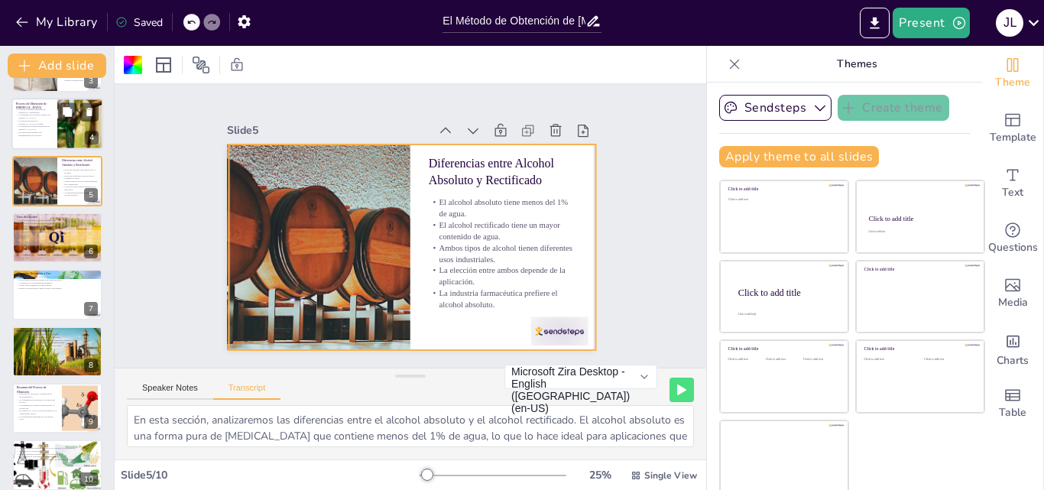
click at [52, 232] on p "Su versatilidad lo hace esencial en diversas industrias." at bounding box center [57, 231] width 81 height 3
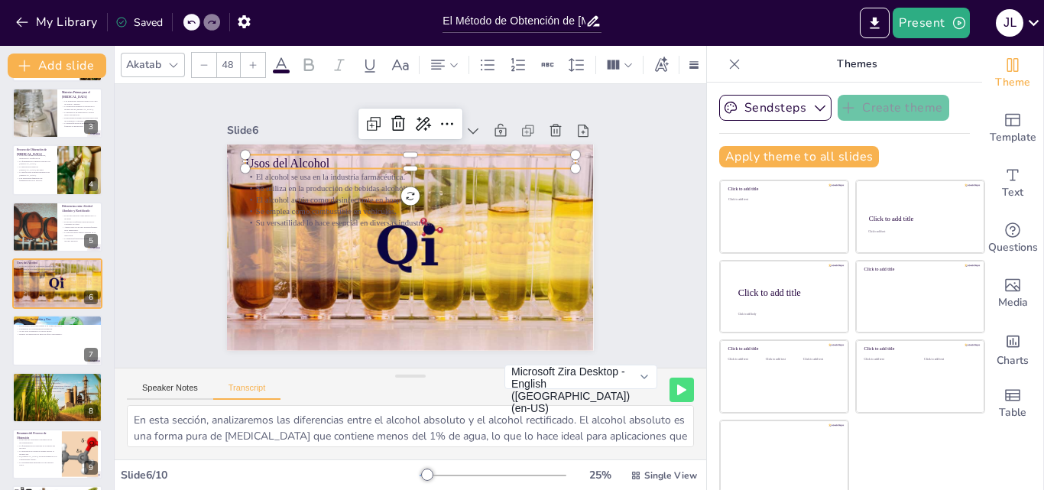
click at [290, 154] on p "Usos del Alcohol" at bounding box center [410, 162] width 330 height 17
click at [133, 417] on textarea "En esta parte, discutiremos los diversos usos del alcohol. El alcohol se utiliz…" at bounding box center [410, 426] width 567 height 42
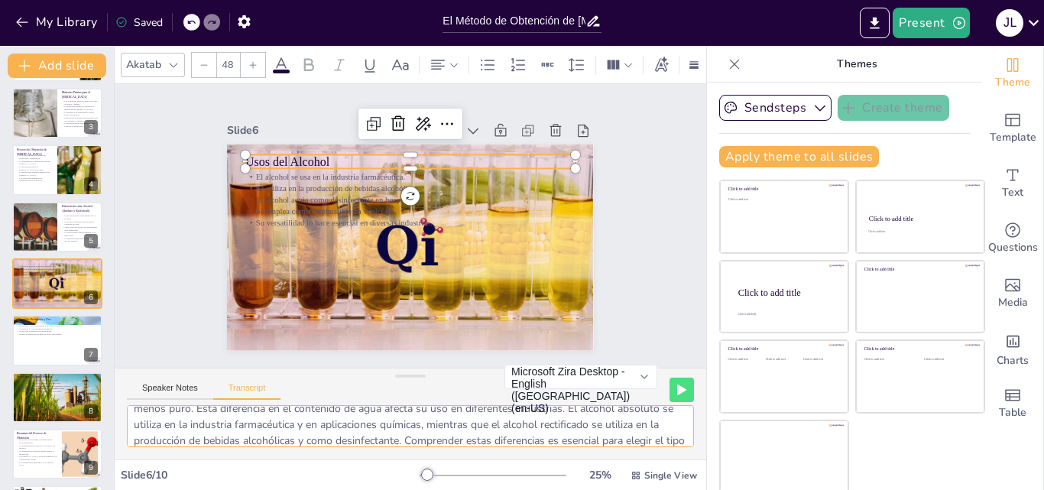
scroll to position [68, 0]
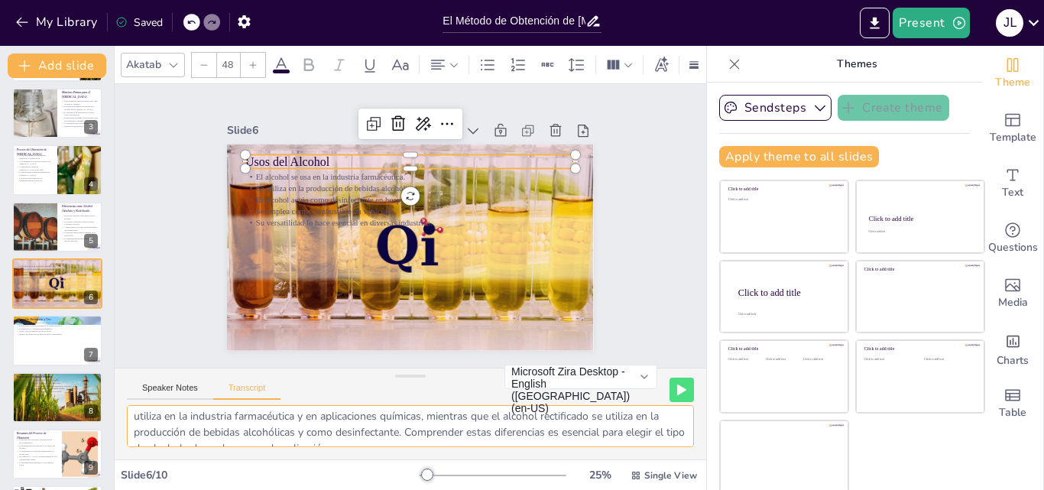
drag, startPoint x: 404, startPoint y: 410, endPoint x: 574, endPoint y: 449, distance: 174.1
click at [574, 449] on div "En esta parte, discutiremos los diversos usos del alcohol. El alcohol se utiliz…" at bounding box center [411, 432] width 592 height 54
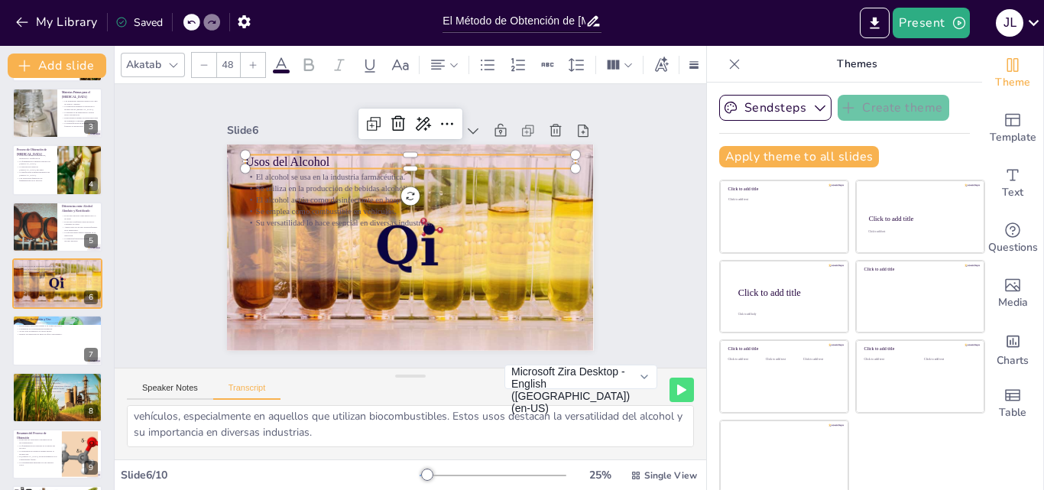
click at [657, 229] on div "Slide 1 El Método de Obtención de [MEDICAL_DATA] Más Común en Nuestro País Esta…" at bounding box center [411, 226] width 592 height 284
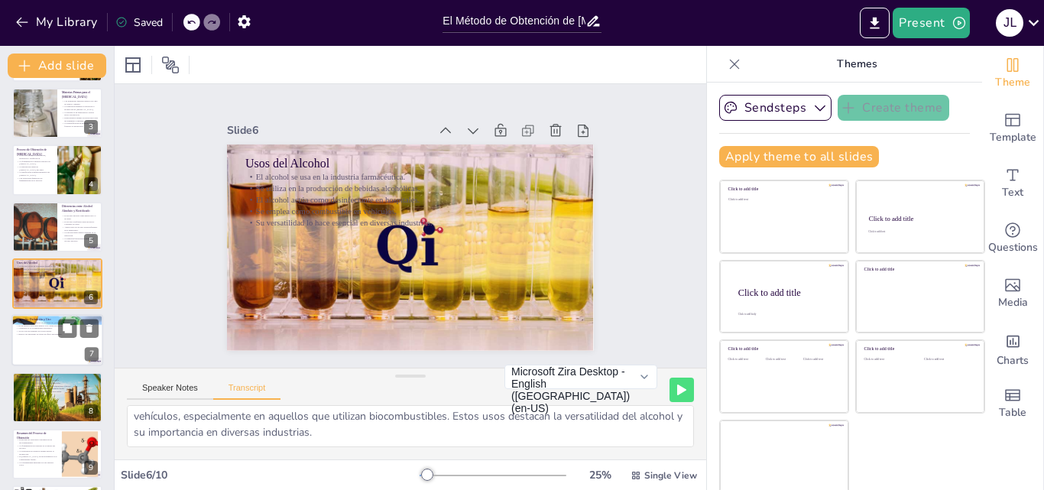
click at [50, 336] on div at bounding box center [57, 341] width 92 height 52
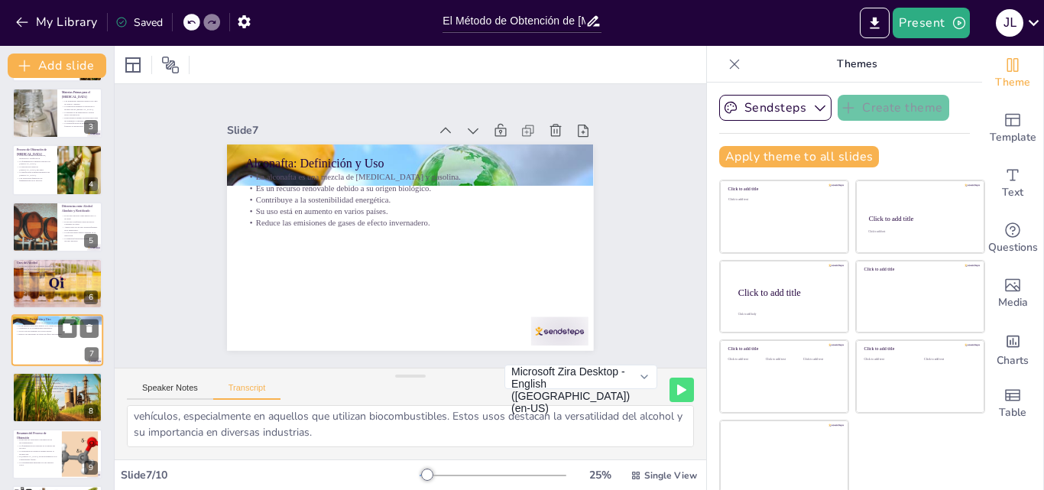
scroll to position [173, 0]
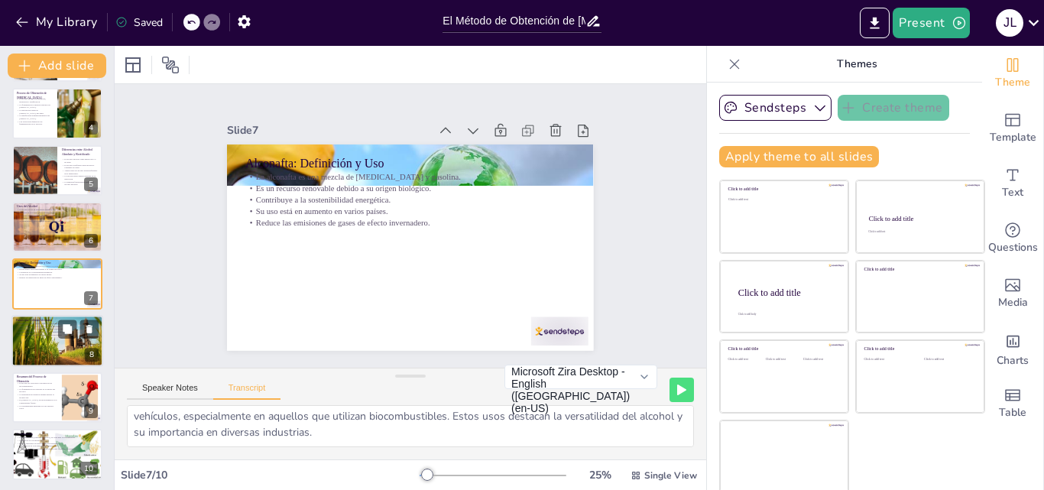
click at [56, 349] on div at bounding box center [57, 341] width 92 height 52
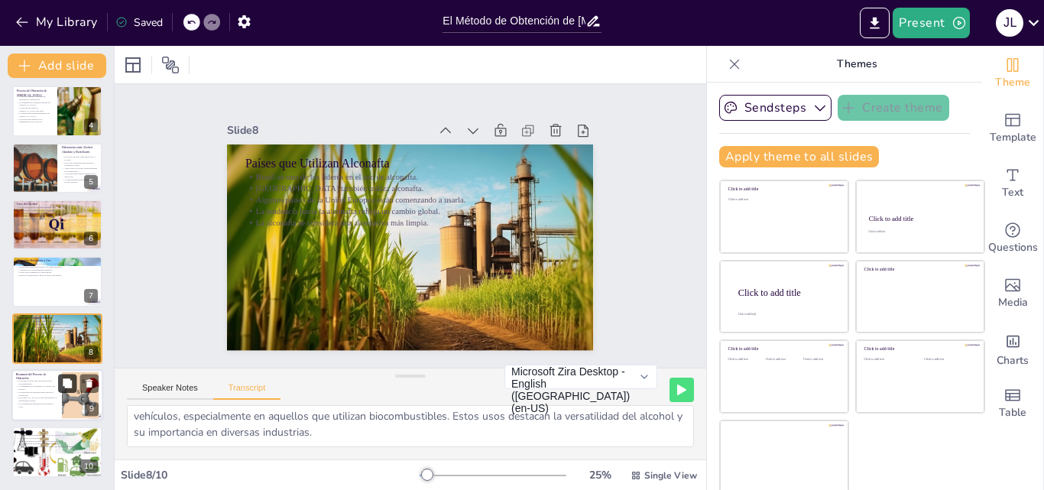
click at [62, 378] on icon at bounding box center [67, 383] width 11 height 11
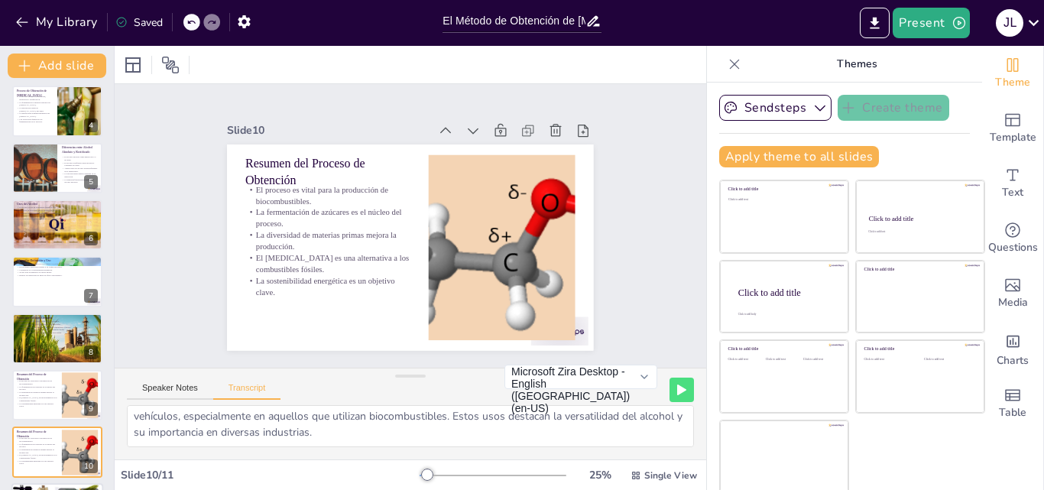
scroll to position [232, 0]
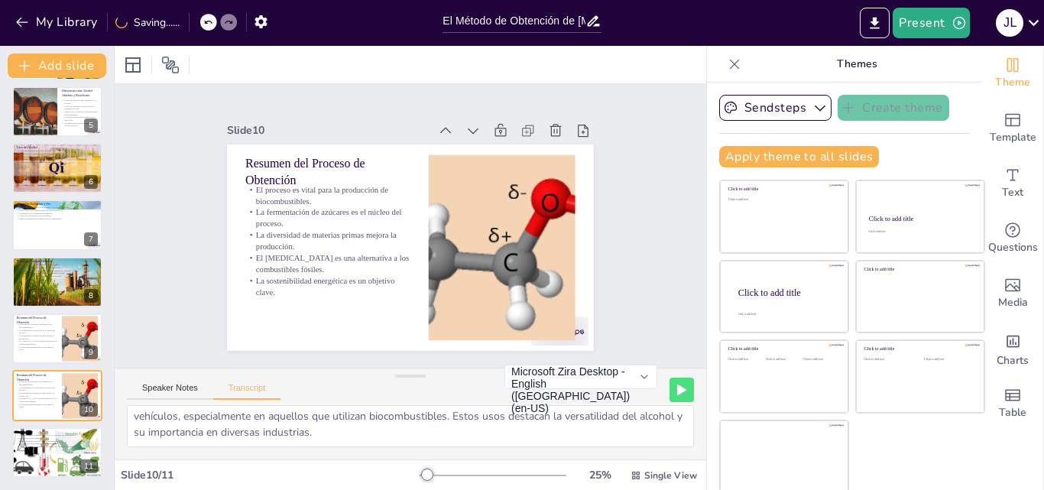
click at [51, 425] on div "El Método de Obtención de [MEDICAL_DATA] Más Común en Nuestro País Esta present…" at bounding box center [57, 168] width 114 height 619
click at [28, 442] on p "La eficiencia en la producción es fundamental." at bounding box center [57, 443] width 83 height 3
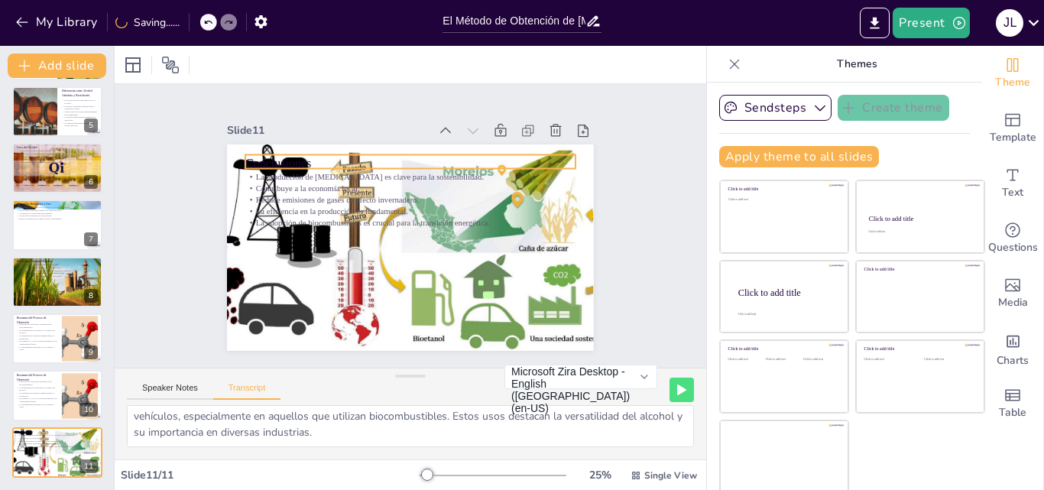
click at [284, 154] on p "Conclusiones" at bounding box center [410, 162] width 330 height 17
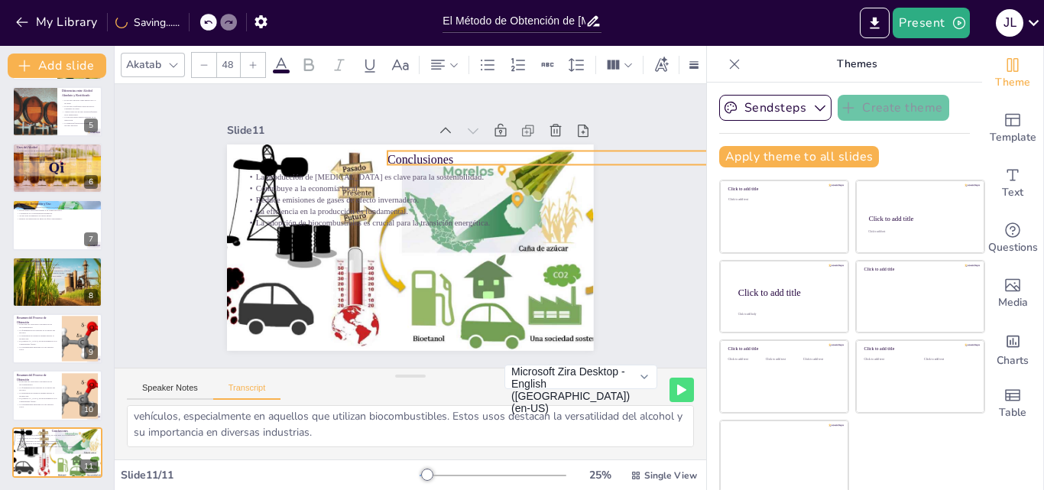
drag, startPoint x: 284, startPoint y: 151, endPoint x: 426, endPoint y: 148, distance: 142.2
click at [426, 151] on p "Conclusiones" at bounding box center [553, 159] width 330 height 17
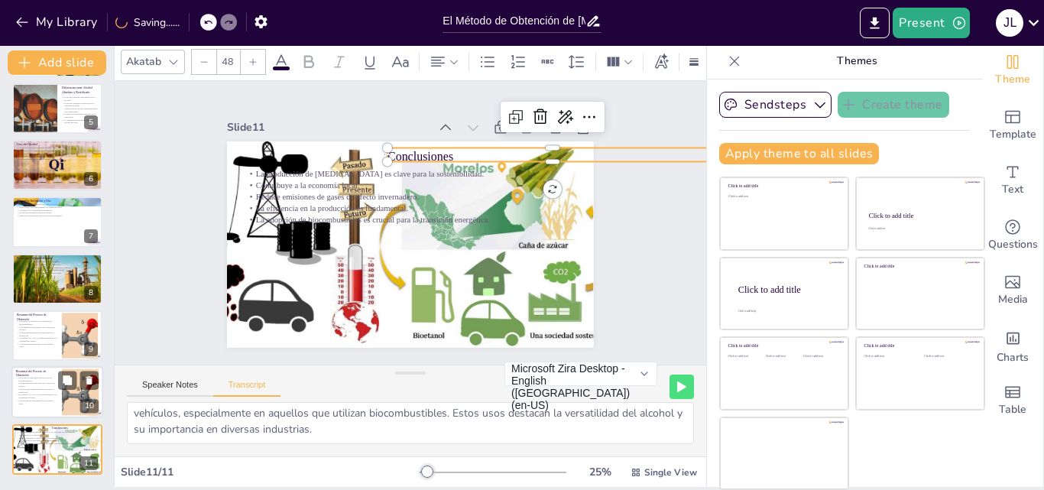
click at [35, 373] on p "Resumen del Proceso de Obtención" at bounding box center [36, 373] width 41 height 8
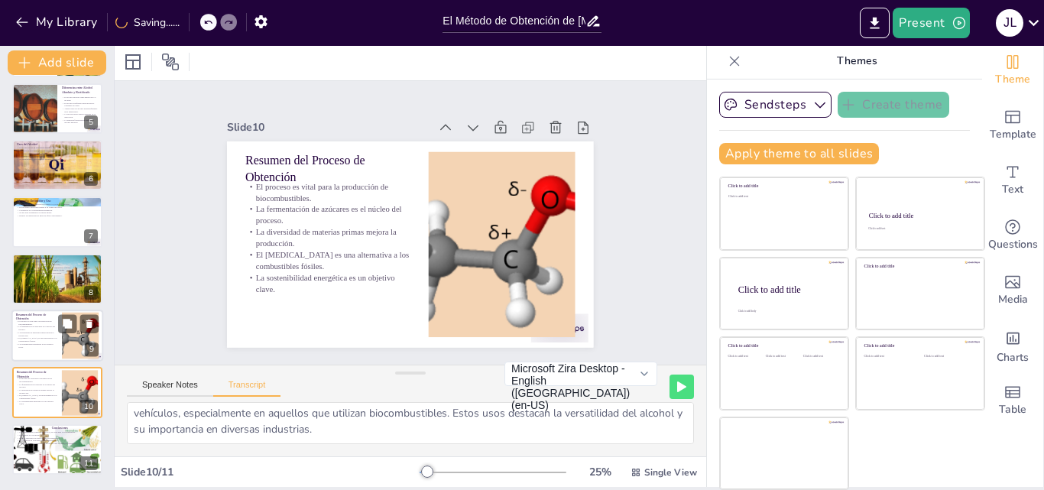
click at [39, 353] on div at bounding box center [57, 336] width 92 height 52
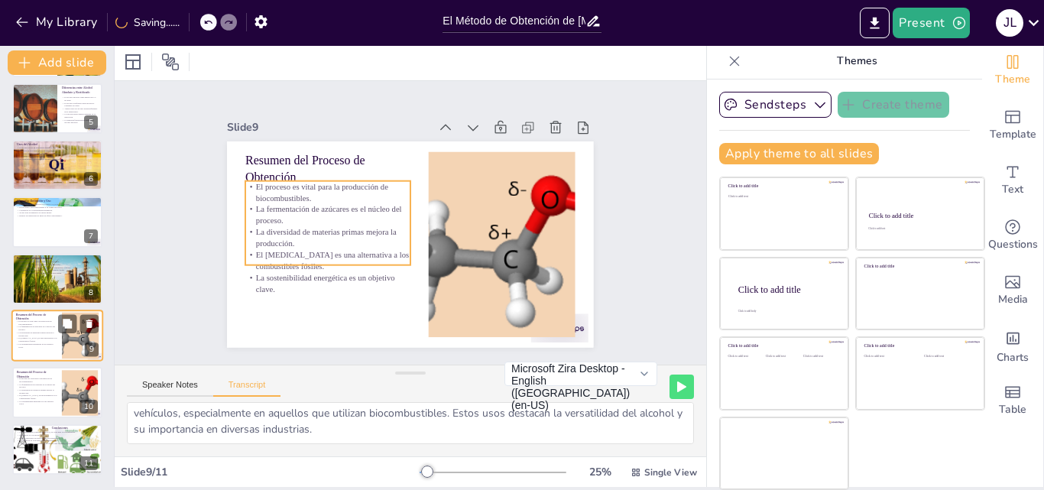
click at [38, 345] on p "La sostenibilidad energética es un objetivo clave." at bounding box center [36, 344] width 41 height 5
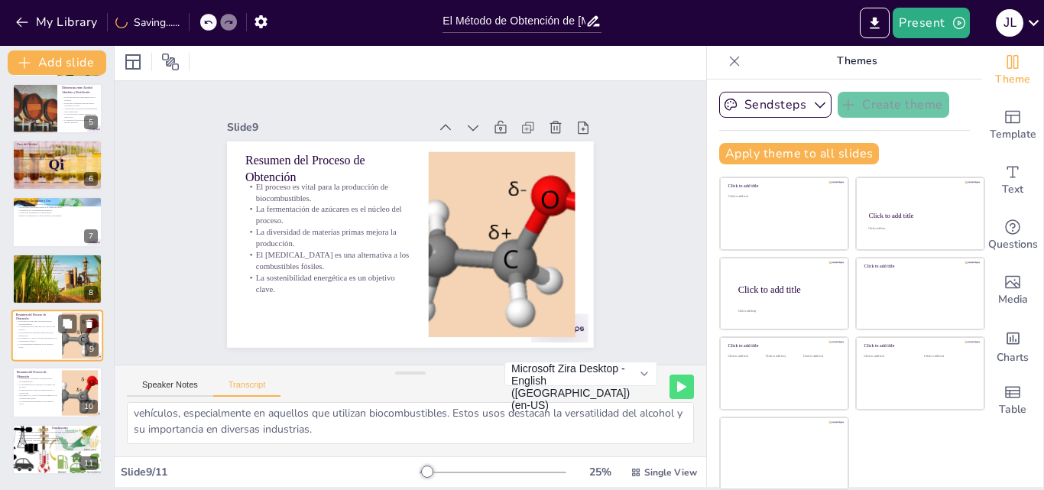
click at [38, 345] on p "La sostenibilidad energética es un objetivo clave." at bounding box center [36, 344] width 41 height 5
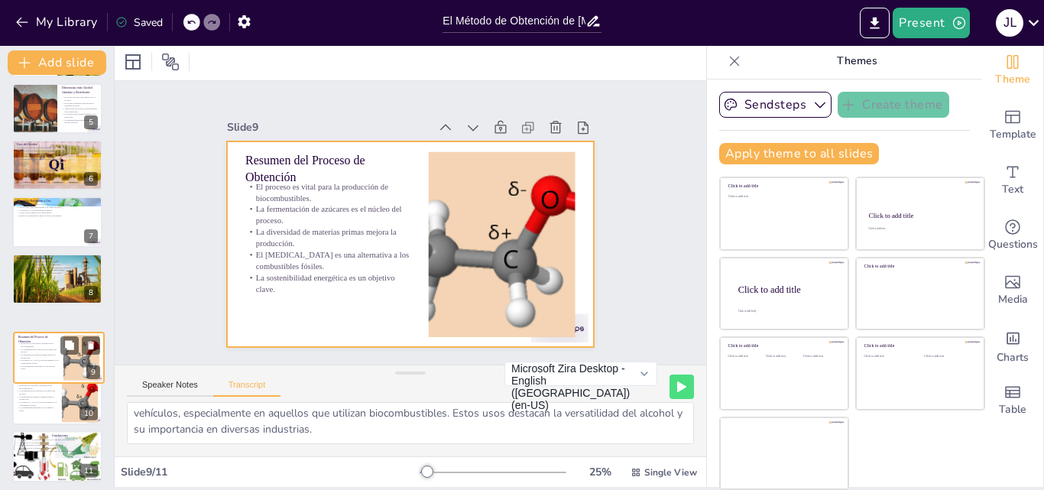
drag, startPoint x: 38, startPoint y: 345, endPoint x: 43, endPoint y: 372, distance: 27.9
click at [43, 333] on div "Resumen del Proceso de Obtención El proceso es vital para la producción de bioc…" at bounding box center [59, 333] width 90 height 0
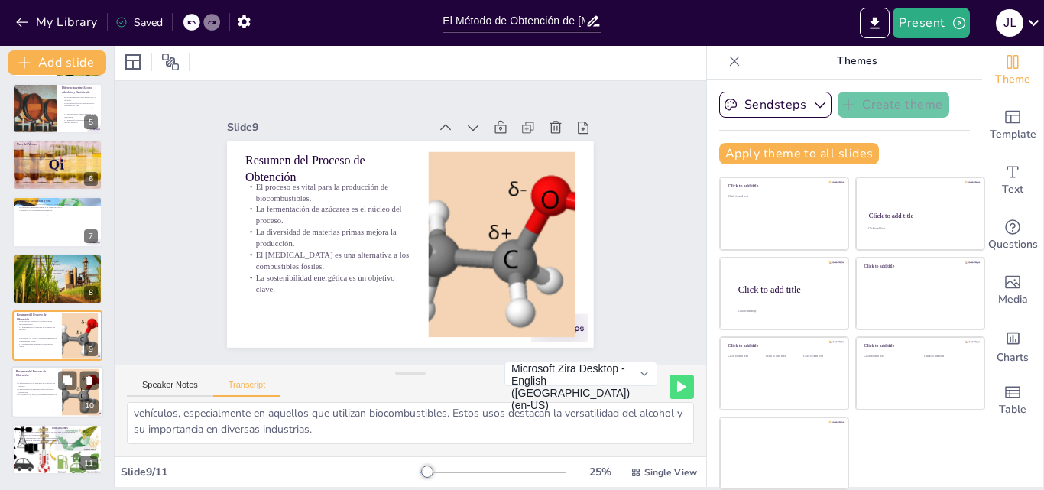
scroll to position [232, 0]
click at [42, 377] on p "El proceso es vital para la producción de biocombustibles." at bounding box center [36, 379] width 41 height 5
click at [40, 349] on div at bounding box center [57, 336] width 92 height 52
click at [31, 383] on p "La fermentación de azúcares es el núcleo del proceso." at bounding box center [36, 384] width 41 height 5
click at [40, 334] on p "La diversidad de materias primas mejora la producción." at bounding box center [36, 333] width 41 height 5
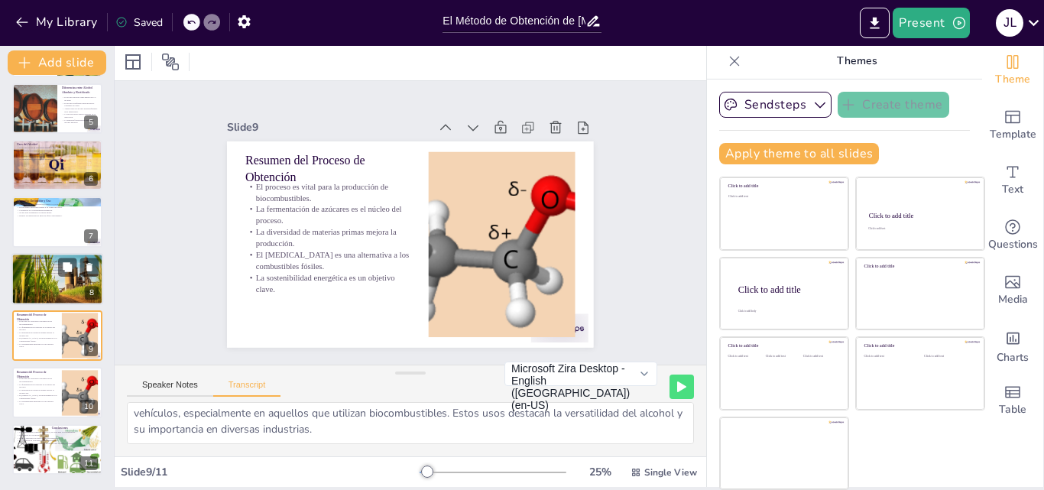
click at [36, 296] on div at bounding box center [57, 279] width 92 height 52
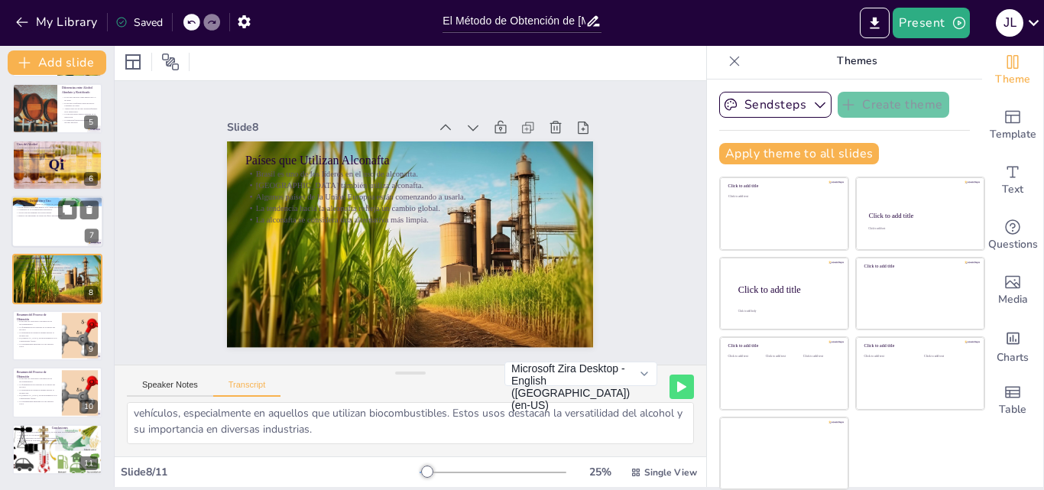
scroll to position [229, 0]
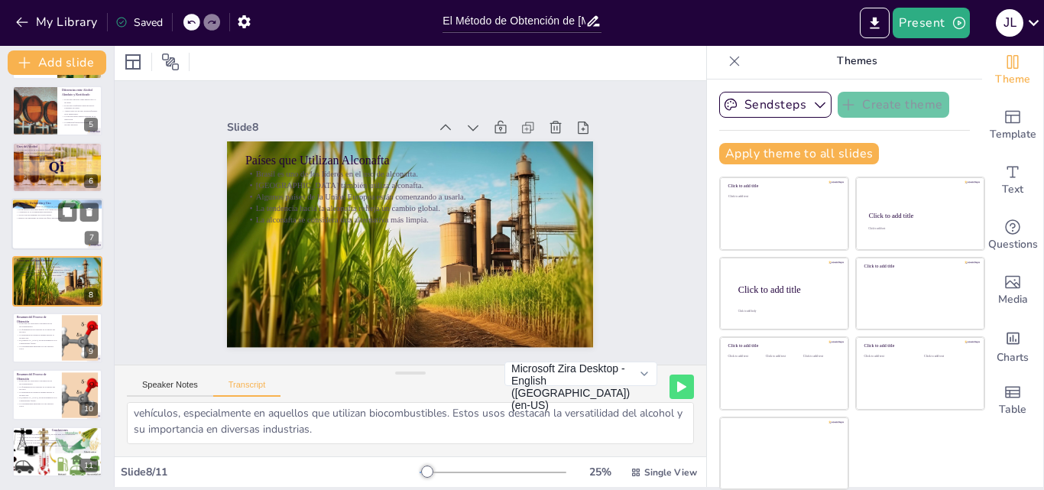
click at [47, 238] on div at bounding box center [57, 225] width 92 height 52
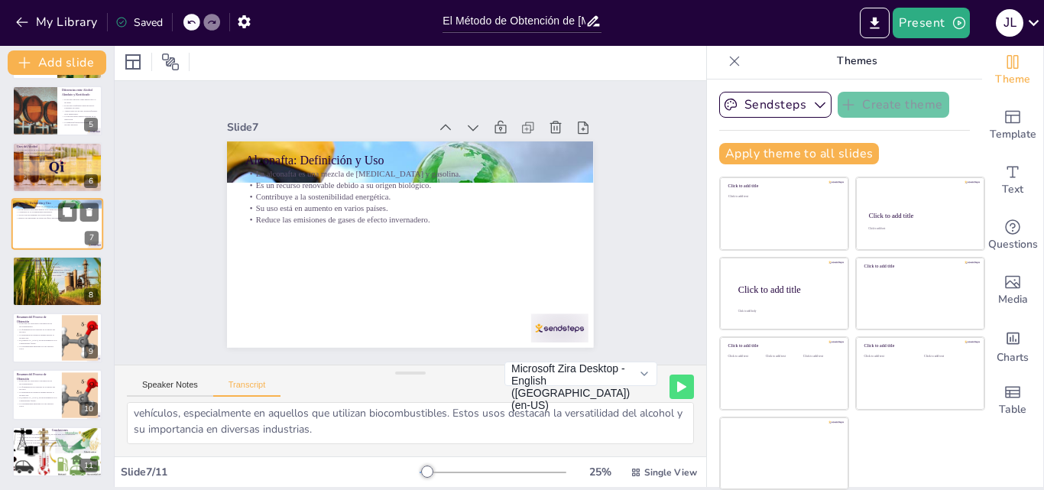
scroll to position [173, 0]
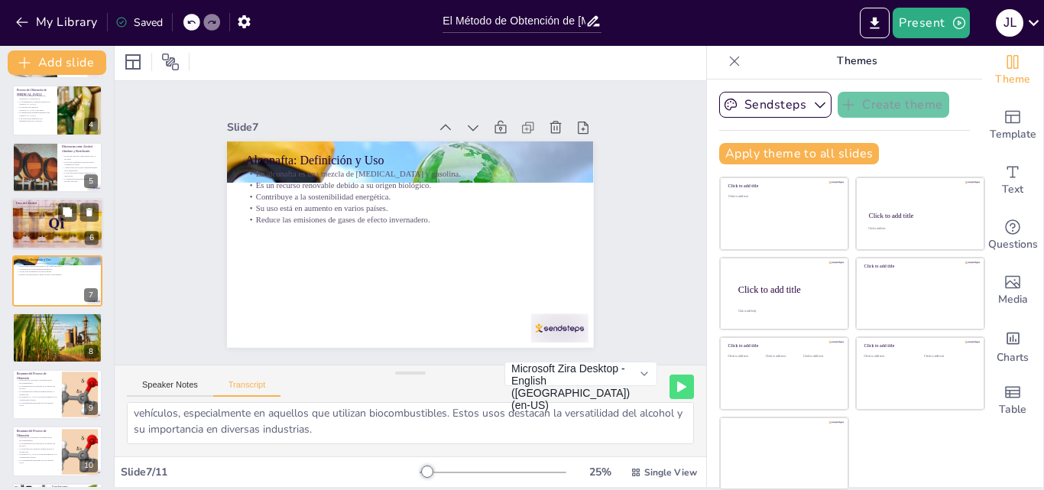
click at [35, 215] on p "Se emplea como combustible en vehículos." at bounding box center [57, 214] width 83 height 3
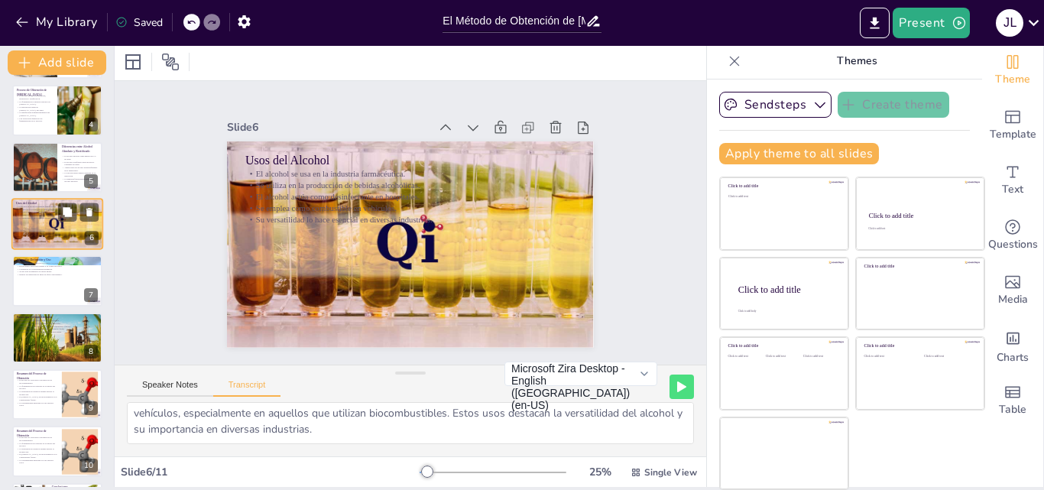
scroll to position [116, 0]
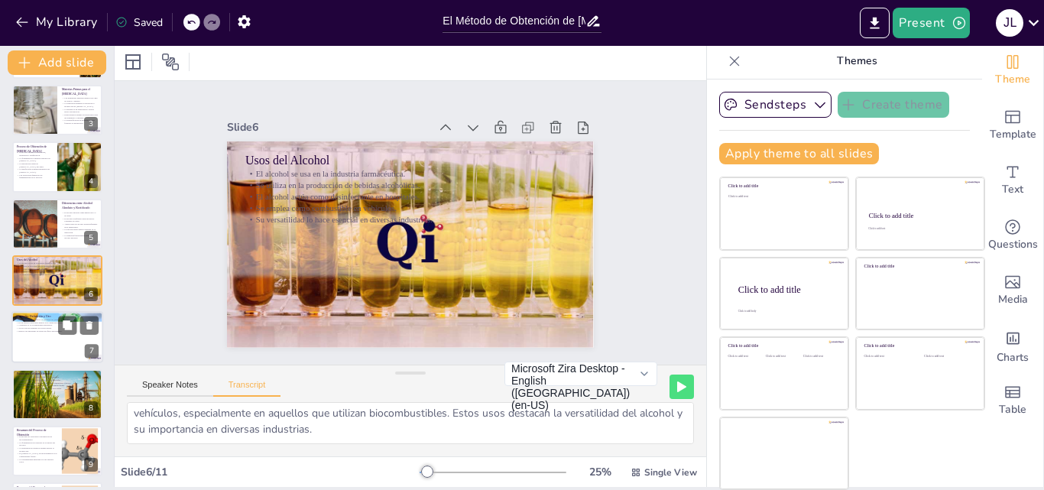
click at [63, 345] on div at bounding box center [57, 338] width 92 height 52
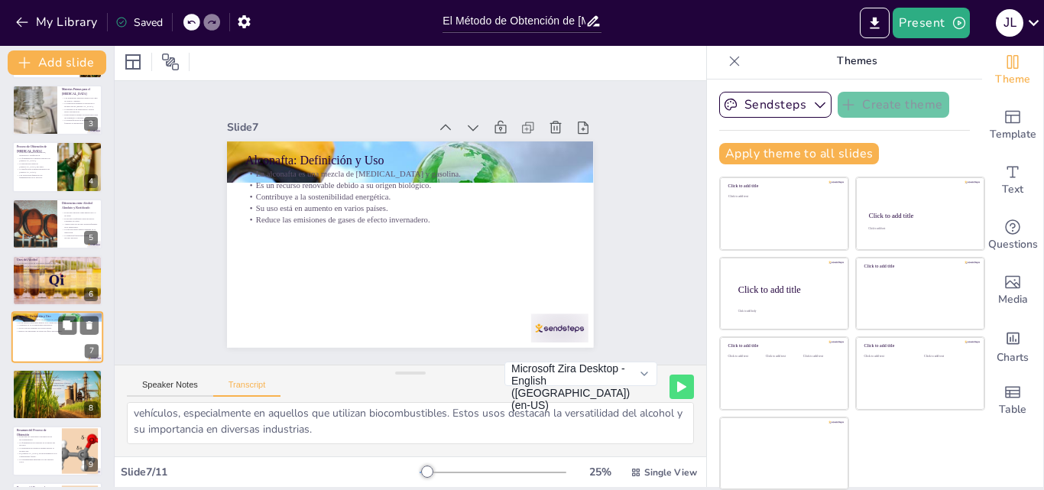
scroll to position [173, 0]
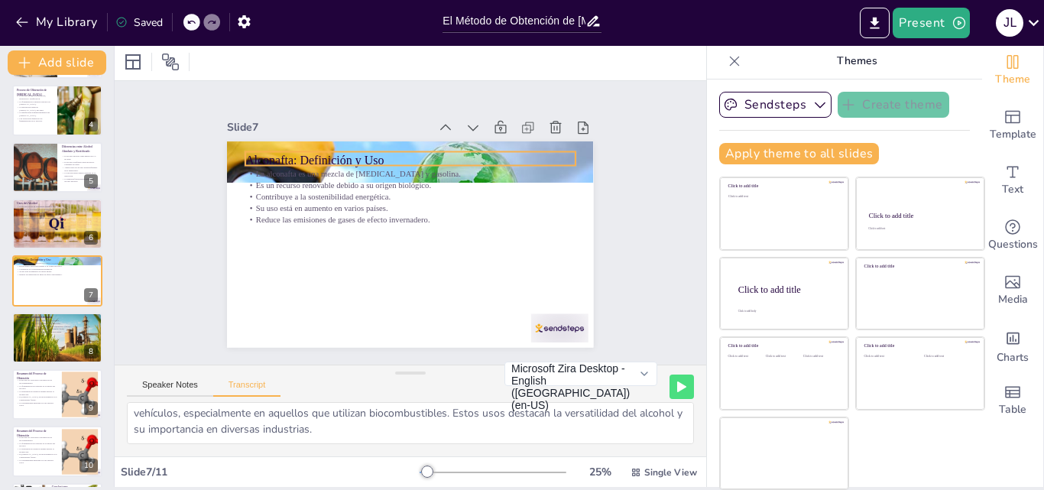
click at [370, 151] on p "Alconafta: Definición y Uso" at bounding box center [410, 159] width 330 height 17
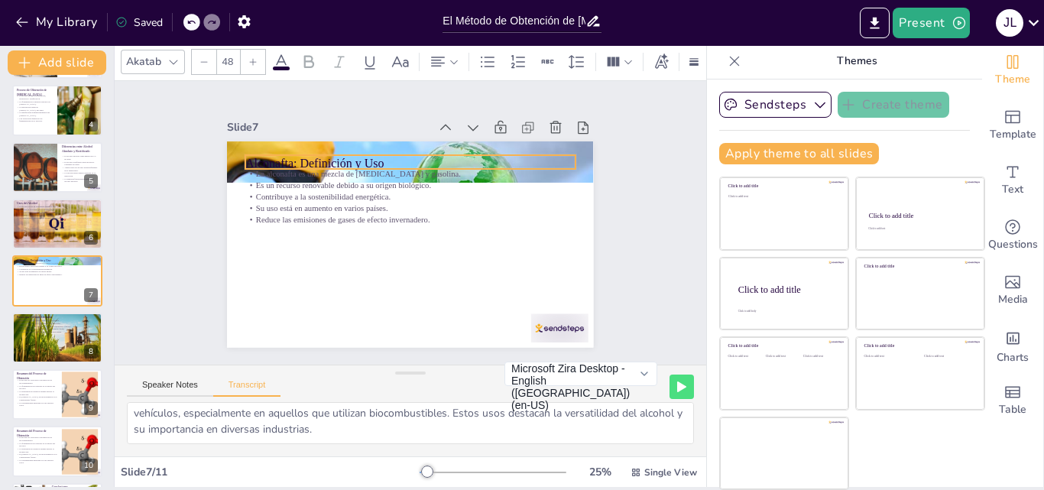
click at [370, 155] on p "Alconafta: Definición y Uso" at bounding box center [410, 163] width 330 height 17
click at [370, 153] on p "Alconafta: Definición y Uso" at bounding box center [410, 161] width 330 height 17
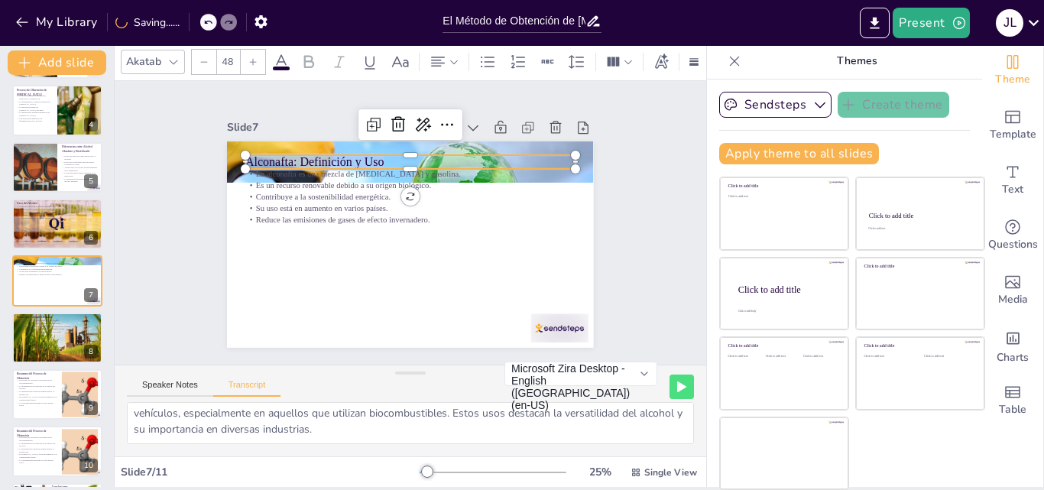
copy span "Alconafta: Definición y Uso"
click at [370, 153] on p "Alconafta: Definición y Uso" at bounding box center [410, 161] width 330 height 17
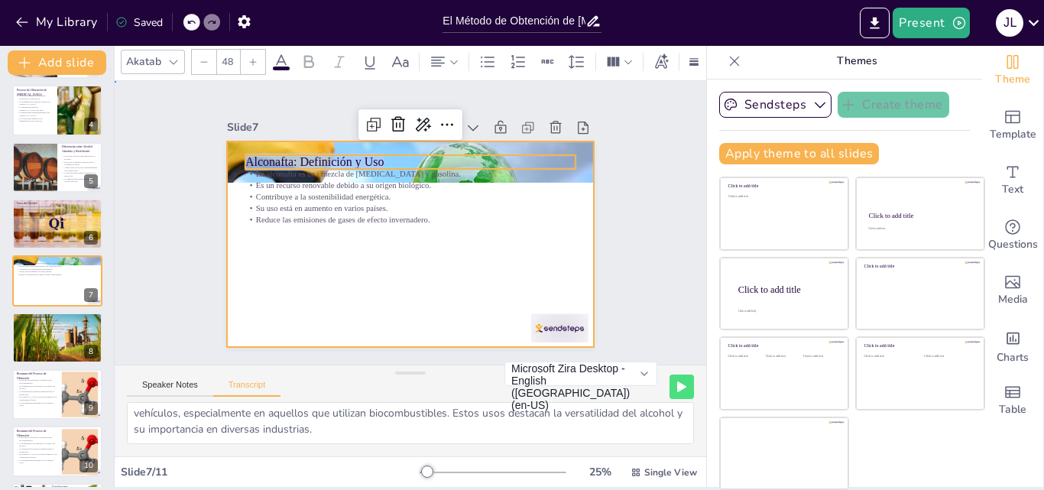
click at [480, 302] on div at bounding box center [410, 244] width 366 height 206
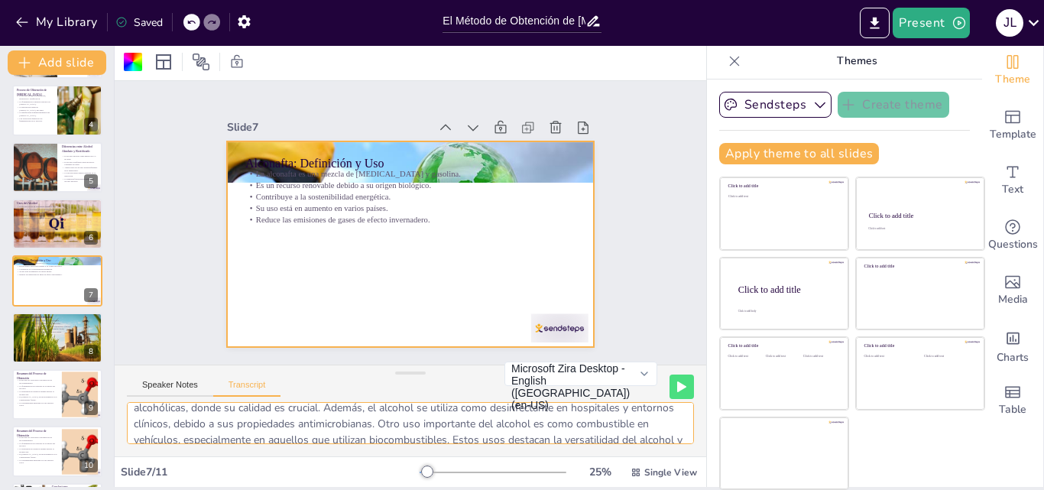
scroll to position [68, 0]
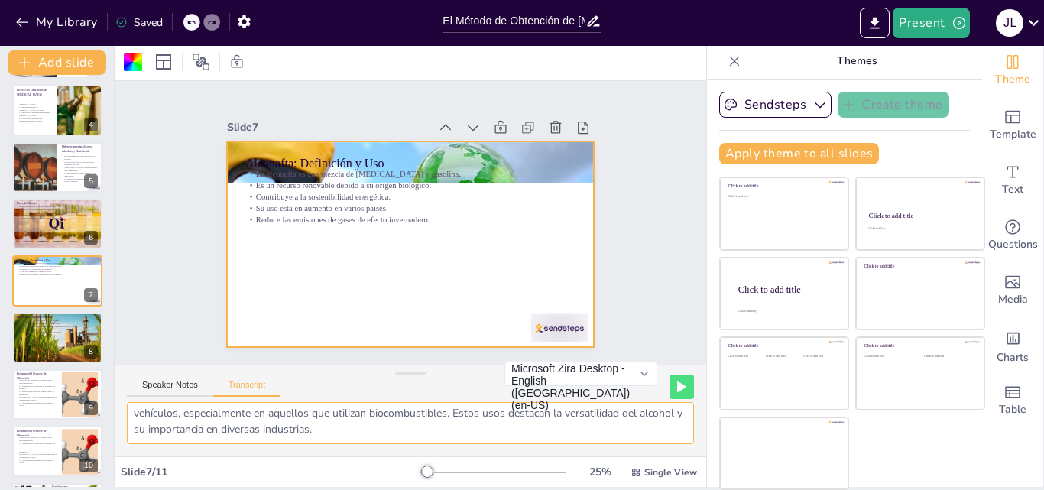
drag, startPoint x: 406, startPoint y: 412, endPoint x: 515, endPoint y: 424, distance: 110.0
click at [515, 424] on textarea "En esta sección, definiremos qué es la alconafta y su uso. La alconafta es una …" at bounding box center [410, 423] width 567 height 42
click at [57, 330] on p "La alconafta se considera una alternativa más limpia." at bounding box center [57, 331] width 83 height 3
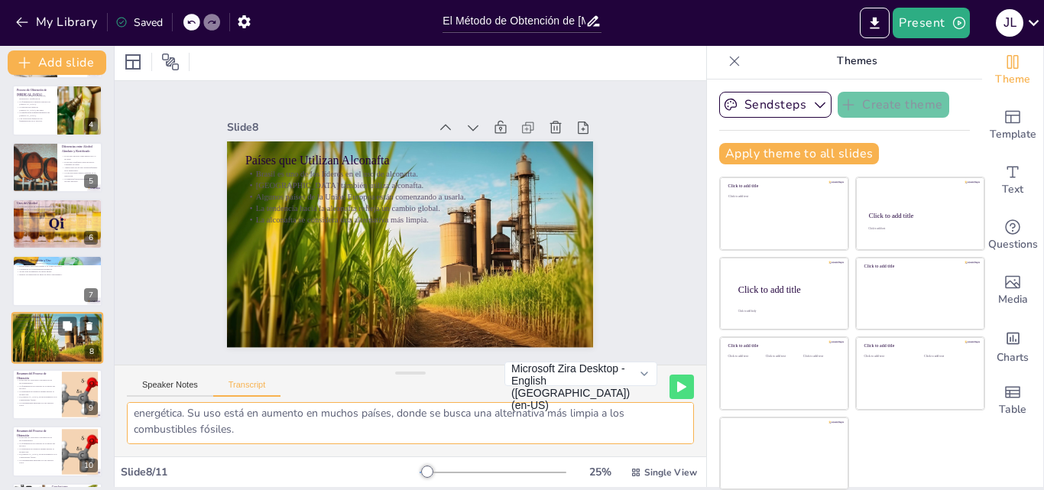
scroll to position [229, 0]
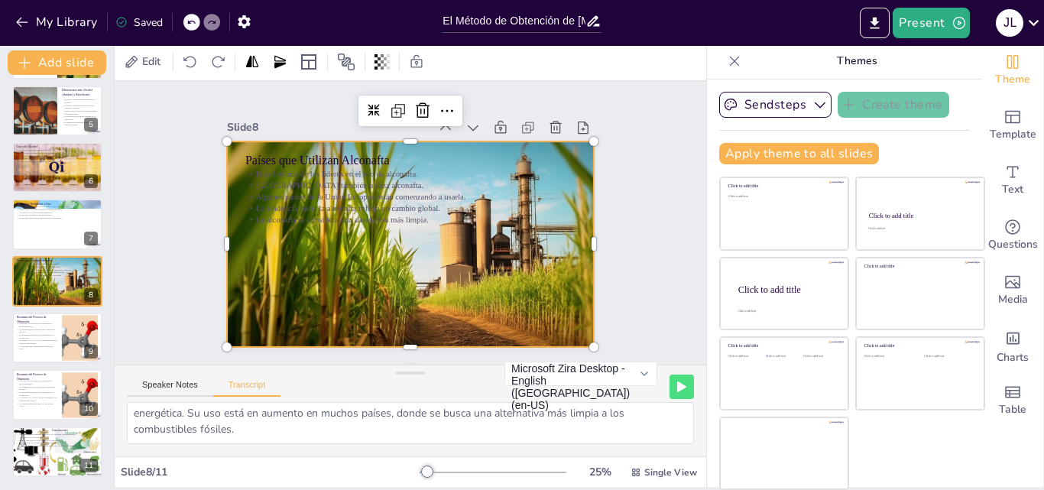
click at [338, 144] on div at bounding box center [410, 244] width 366 height 206
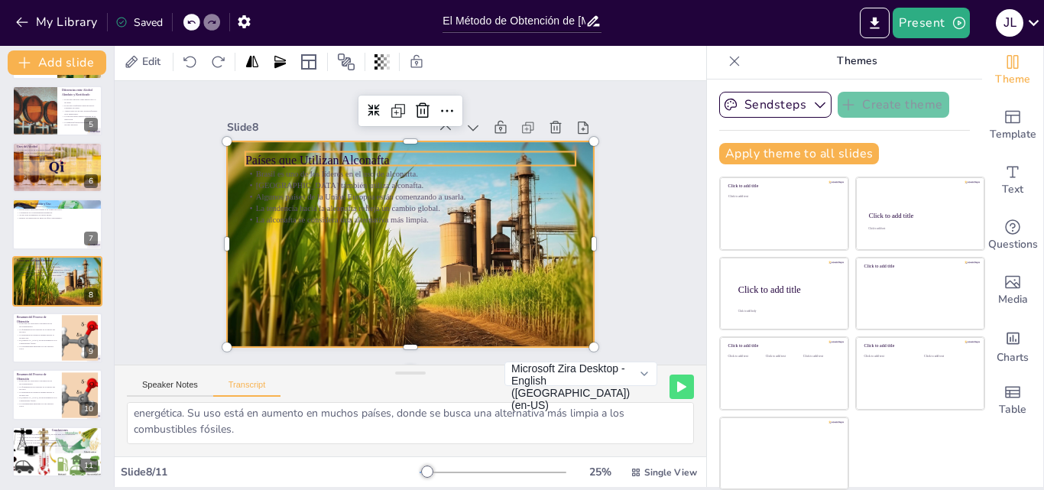
click at [339, 154] on p "Países que Utilizan Alconafta" at bounding box center [410, 159] width 330 height 17
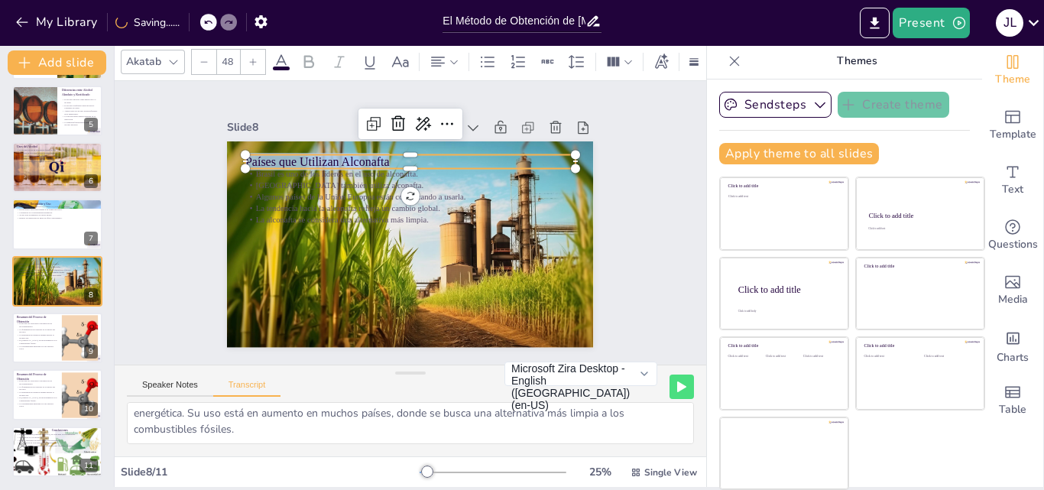
copy span "Países que Utilizan Alconafta"
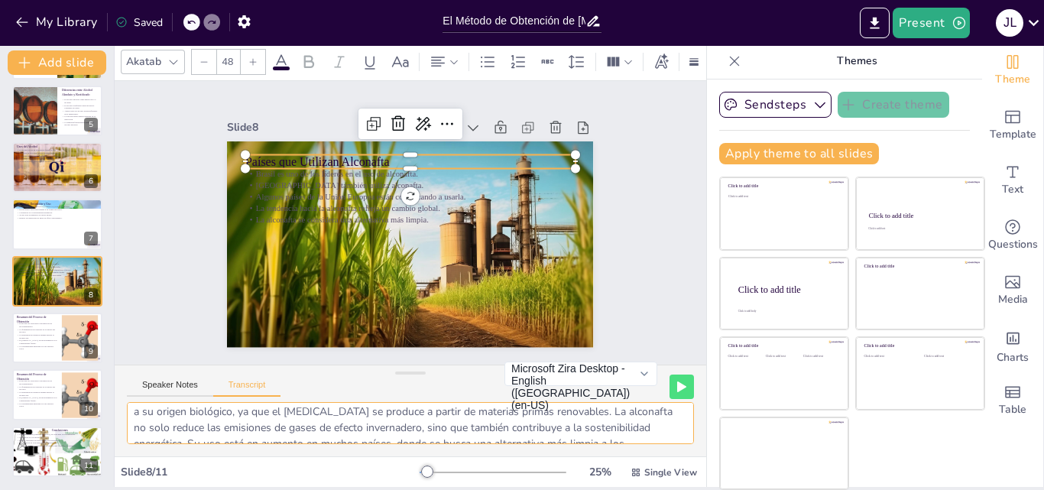
scroll to position [35, 0]
drag, startPoint x: 170, startPoint y: 413, endPoint x: 267, endPoint y: 423, distance: 96.8
click at [267, 423] on textarea "En esta sección, mencionaremos los países que utilizan alconafta. La alconafta …" at bounding box center [410, 423] width 567 height 42
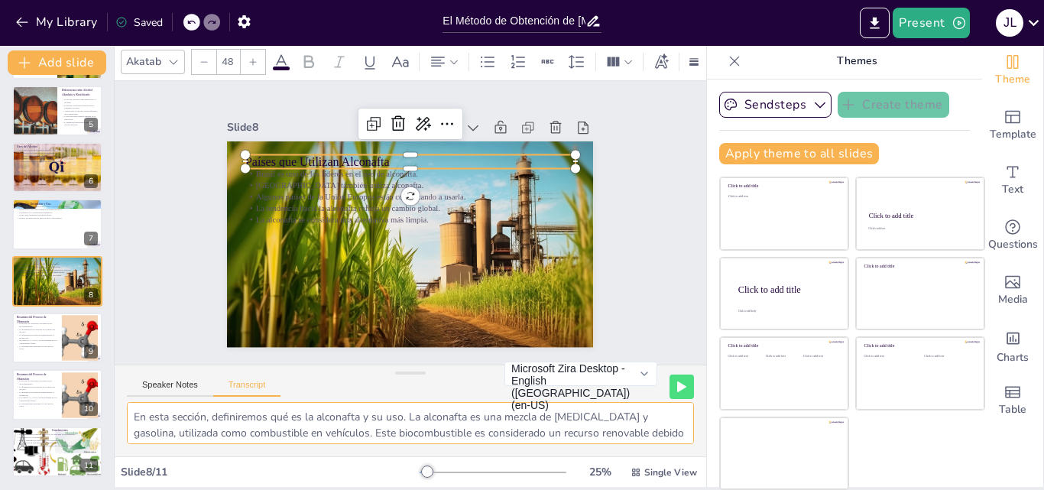
scroll to position [68, 0]
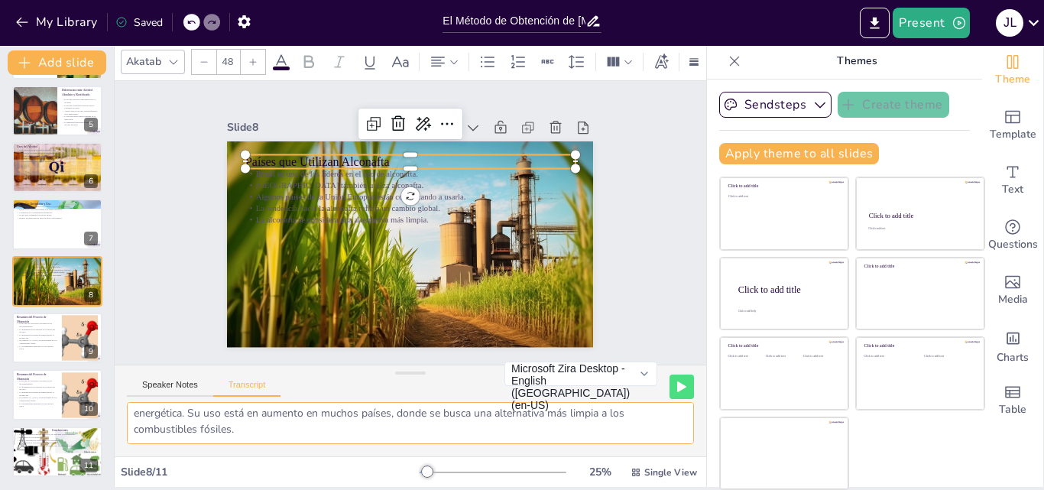
drag, startPoint x: 447, startPoint y: 416, endPoint x: 337, endPoint y: 456, distance: 117.0
click at [337, 456] on div "En esta sección, mencionaremos los países que utilizan alconafta. La alconafta …" at bounding box center [411, 429] width 592 height 54
type textarea "En esta sección, mencionaremos los países que utilizan alconafta. La alconafta …"
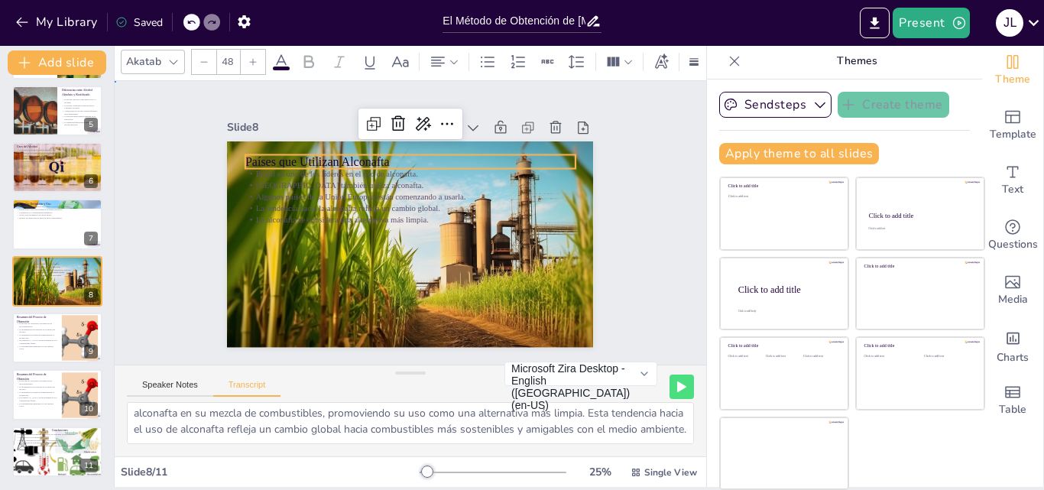
click at [609, 213] on div "Slide 1 El Método de Obtención de [MEDICAL_DATA] Más Común en Nuestro País Esta…" at bounding box center [410, 223] width 452 height 249
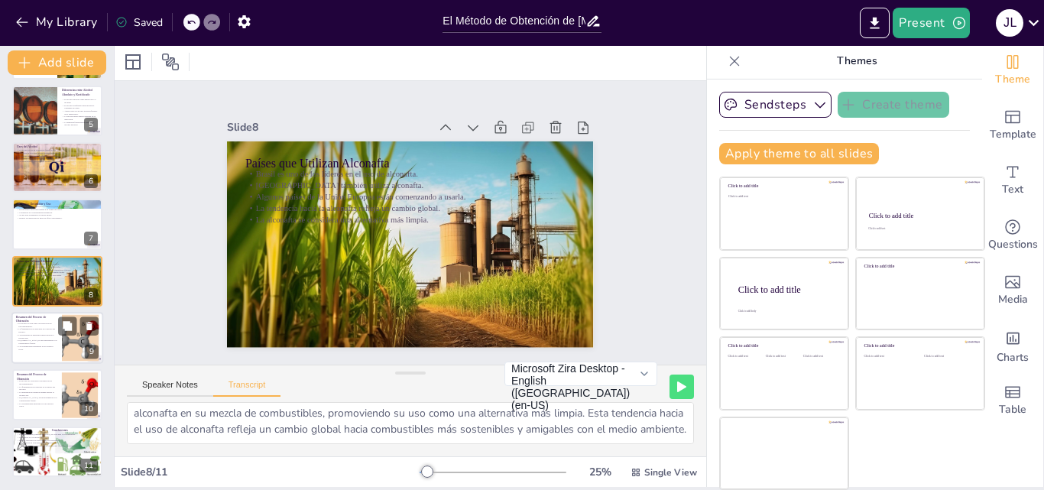
click at [50, 342] on p "El [MEDICAL_DATA] es una alternativa a los combustibles fósiles." at bounding box center [36, 341] width 41 height 5
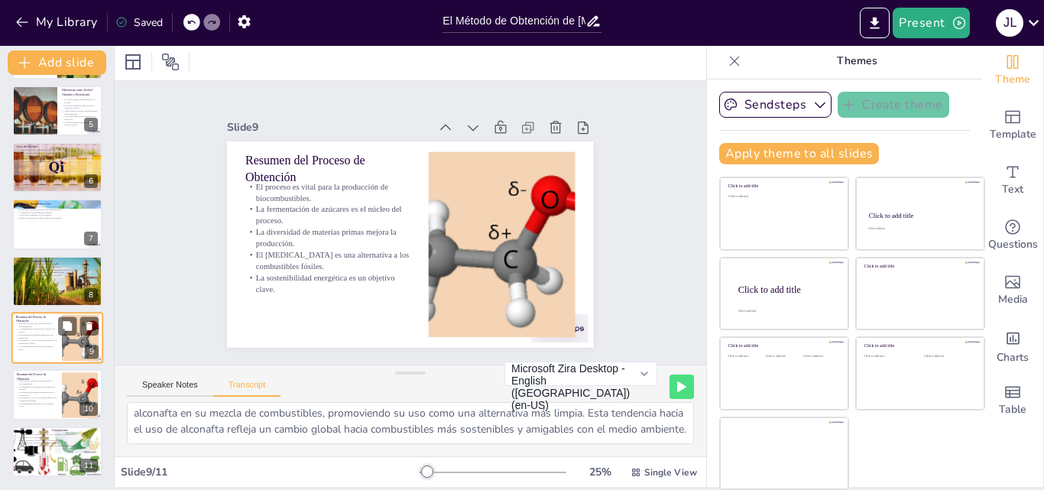
scroll to position [232, 0]
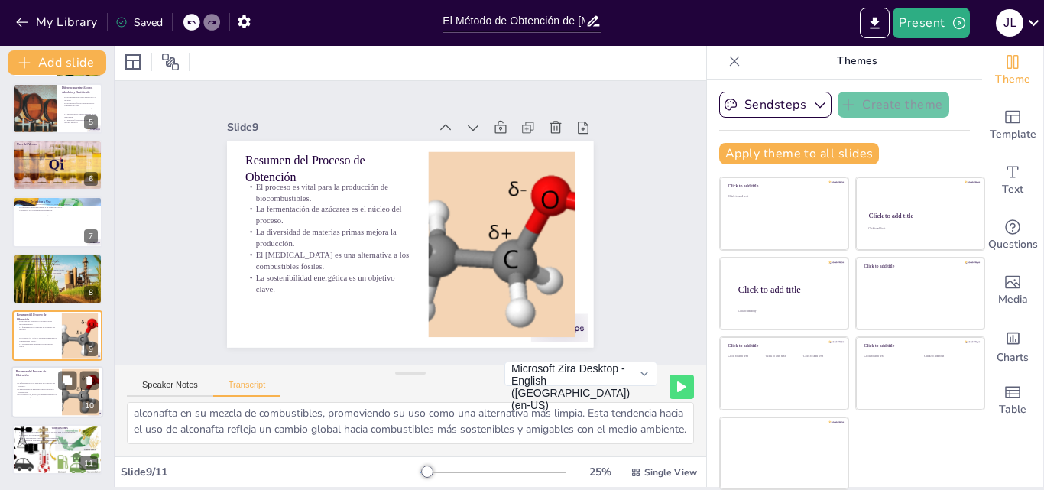
click at [52, 379] on p "El proceso es vital para la producción de biocombustibles." at bounding box center [36, 379] width 41 height 5
click at [34, 335] on p "La diversidad de materias primas mejora la producción." at bounding box center [36, 333] width 41 height 5
click at [41, 387] on p "La fermentación de azúcares es el núcleo del proceso." at bounding box center [36, 384] width 41 height 5
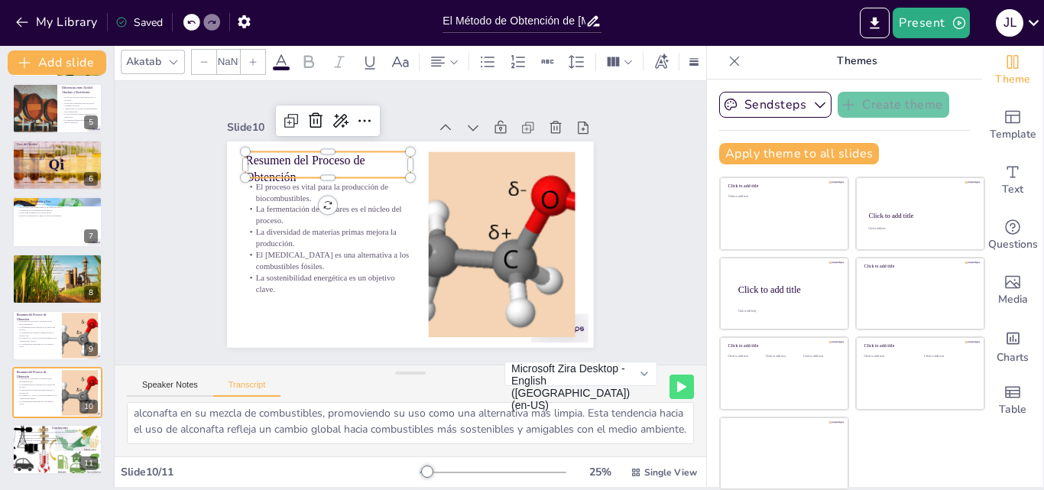
click at [289, 161] on p "Resumen del Proceso de Obtención" at bounding box center [327, 168] width 165 height 34
type input "48"
click at [637, 183] on div "Slide 1 El Método de Obtención de [MEDICAL_DATA] Más Común en Nuestro País Esta…" at bounding box center [411, 223] width 592 height 284
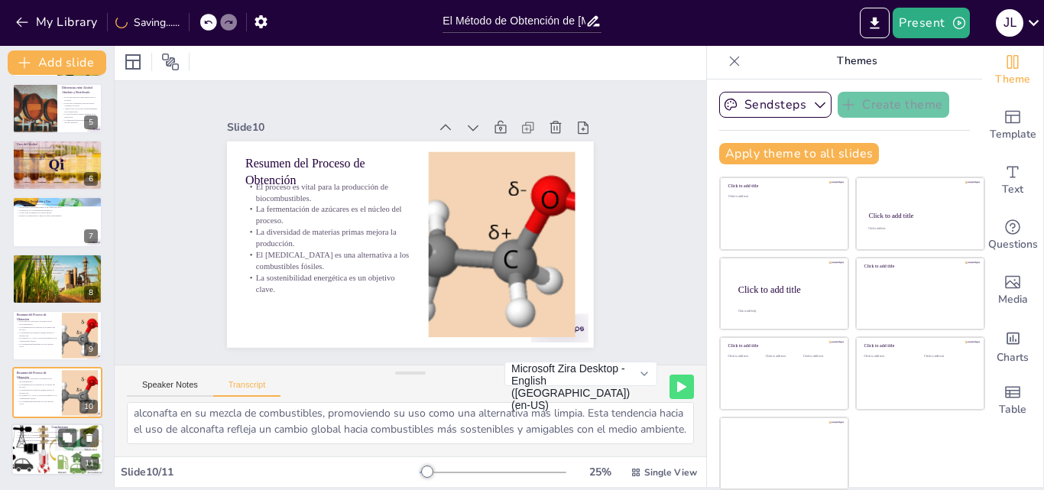
click at [21, 447] on div at bounding box center [57, 449] width 102 height 52
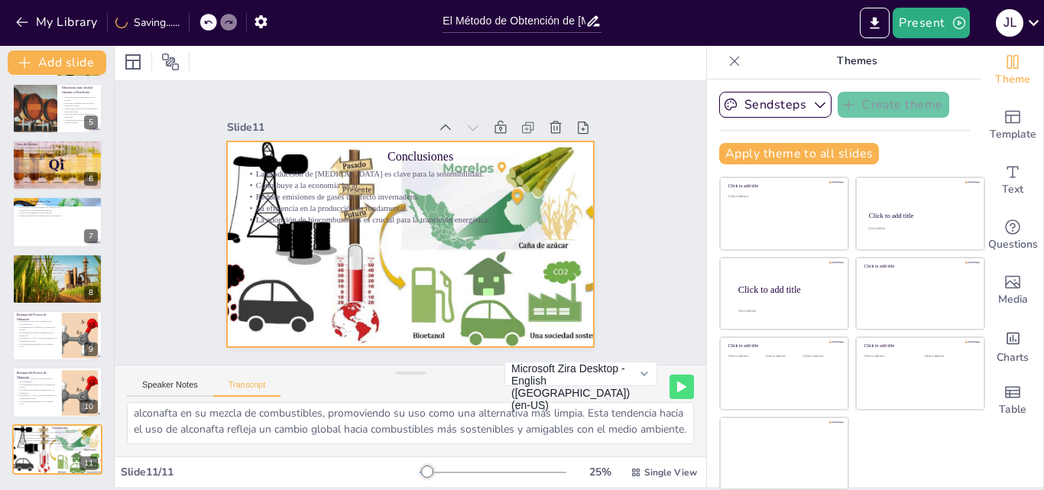
click at [485, 311] on div at bounding box center [410, 244] width 408 height 206
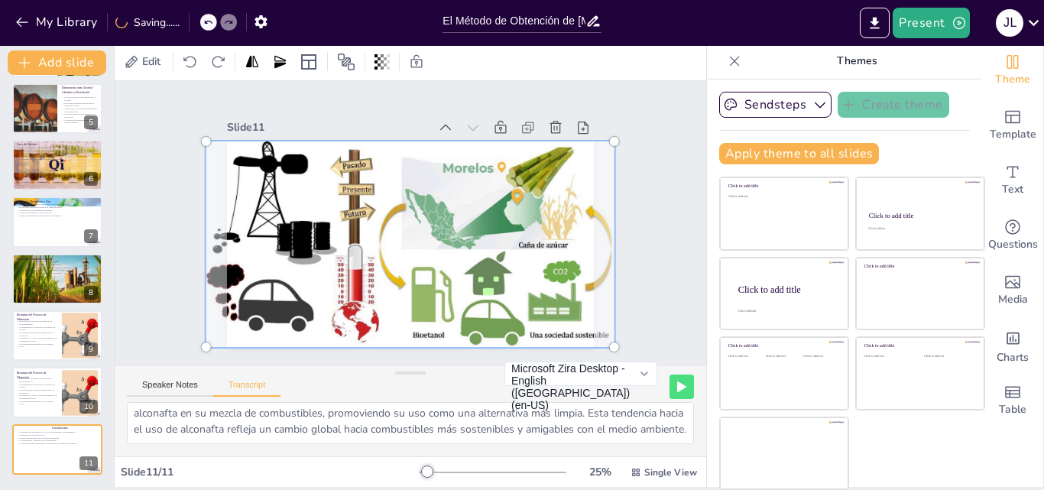
click at [485, 311] on div at bounding box center [410, 244] width 427 height 225
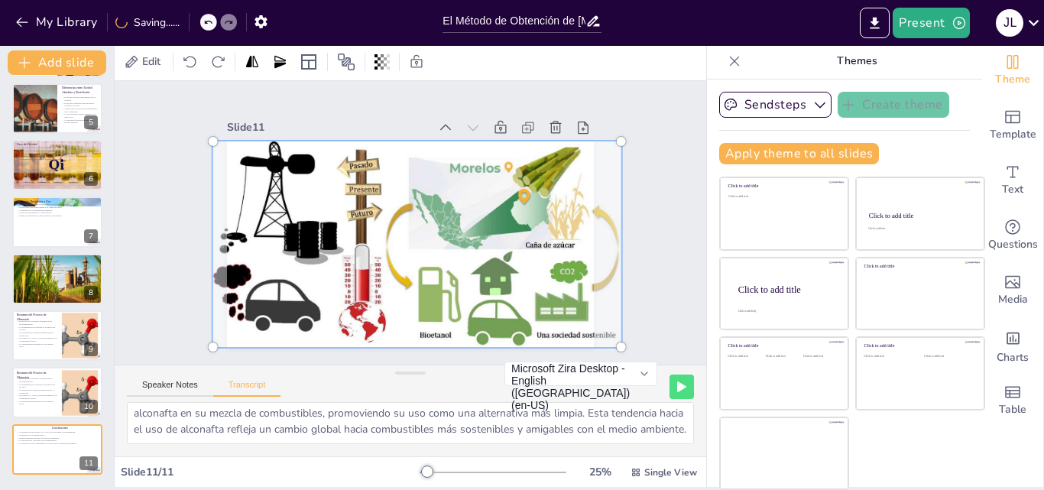
click at [492, 309] on div at bounding box center [417, 244] width 427 height 225
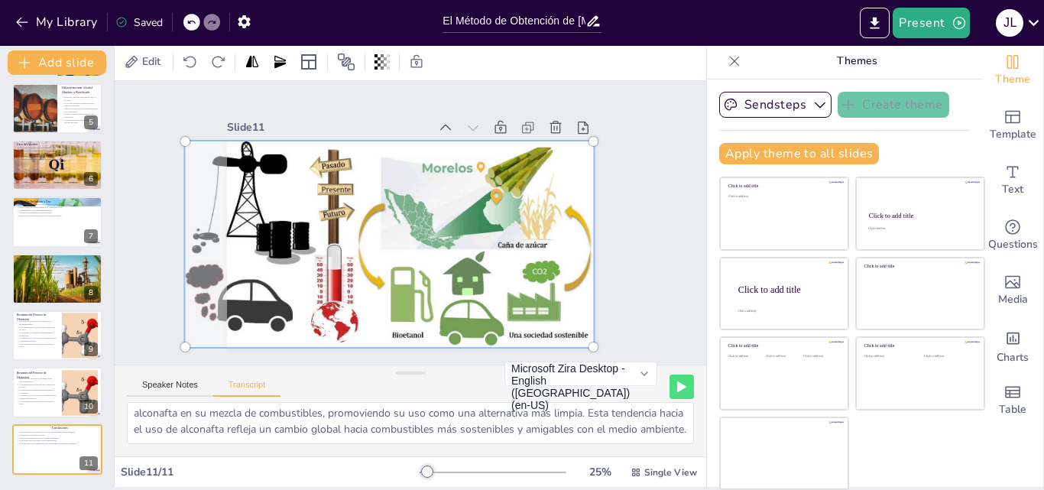
drag, startPoint x: 568, startPoint y: 187, endPoint x: 476, endPoint y: 245, distance: 108.6
click at [476, 245] on div at bounding box center [390, 244] width 427 height 225
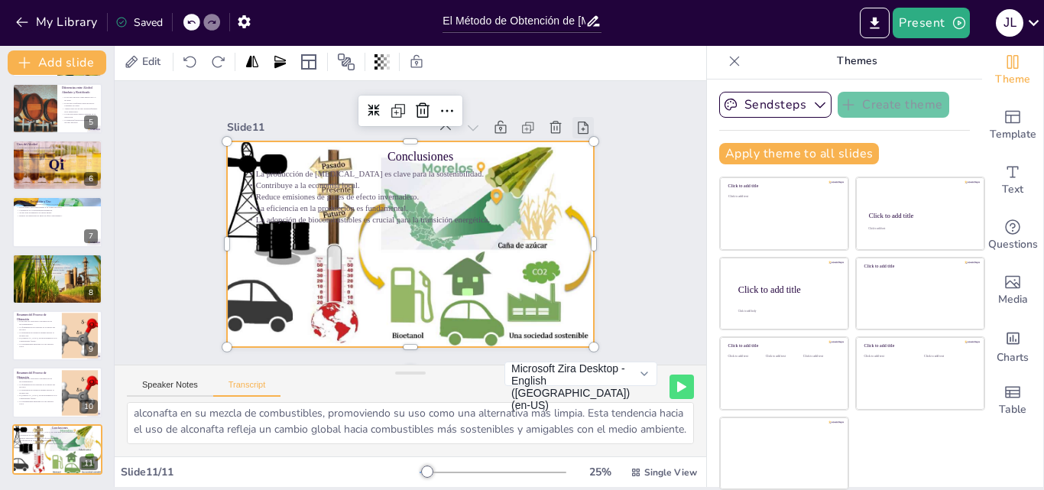
click at [578, 122] on icon at bounding box center [583, 128] width 11 height 12
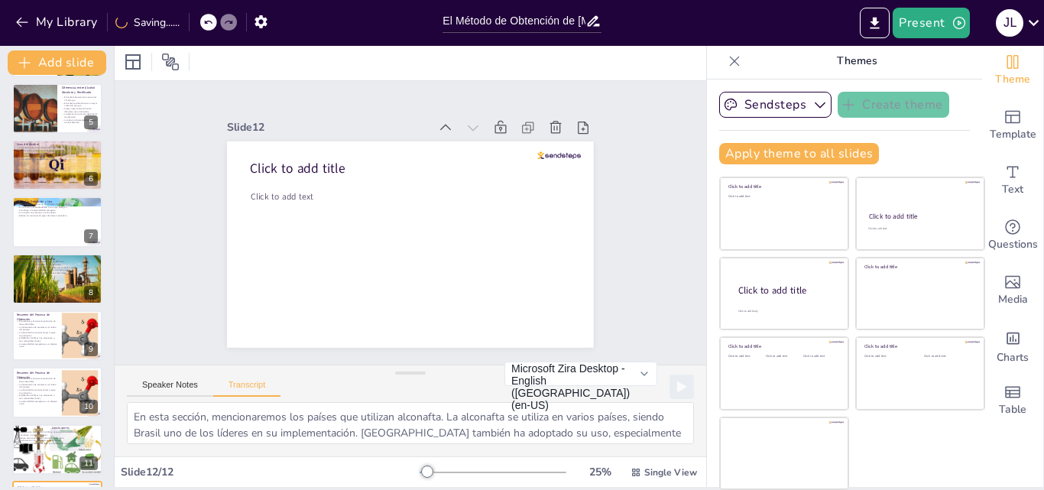
click at [578, 122] on icon at bounding box center [583, 128] width 11 height 12
click at [70, 435] on icon at bounding box center [67, 437] width 9 height 9
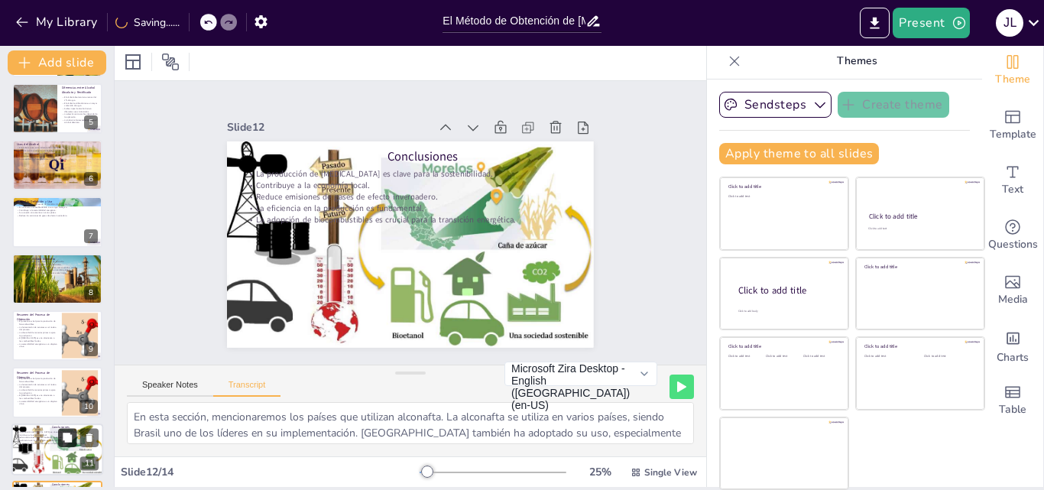
scroll to position [402, 0]
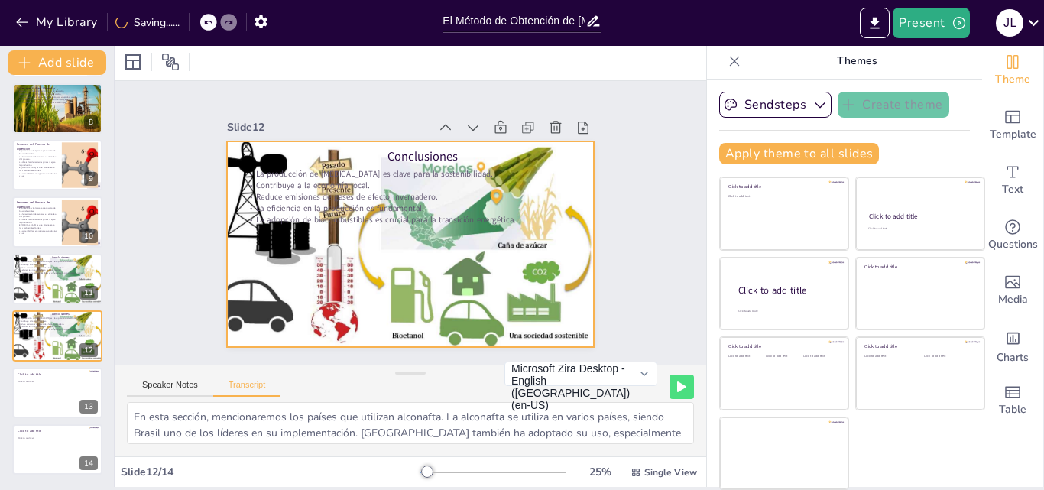
click at [401, 267] on div at bounding box center [390, 244] width 408 height 206
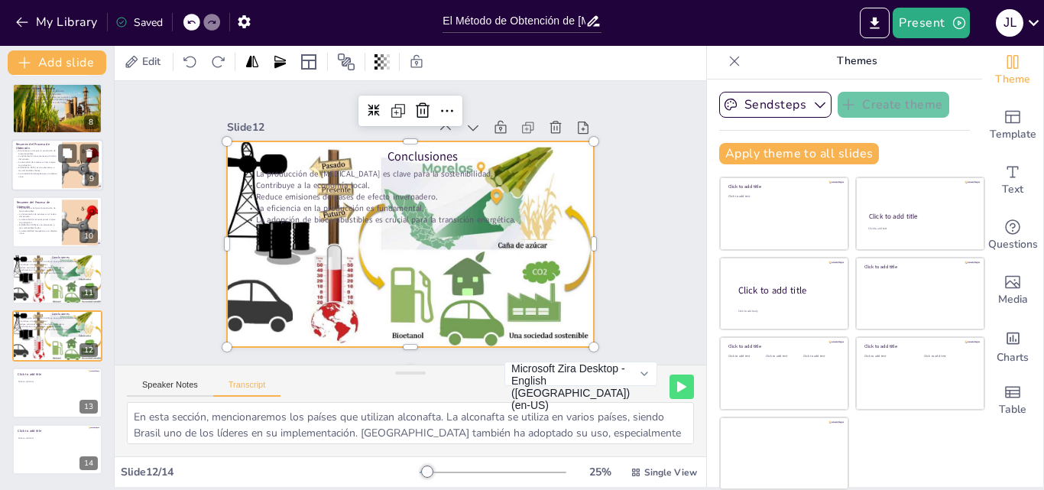
scroll to position [0, 0]
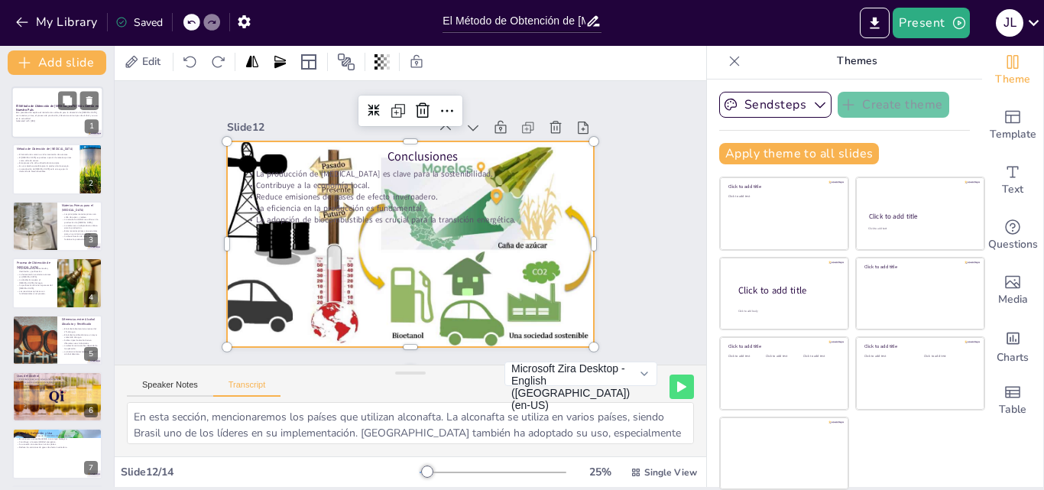
click at [57, 136] on div at bounding box center [57, 112] width 92 height 52
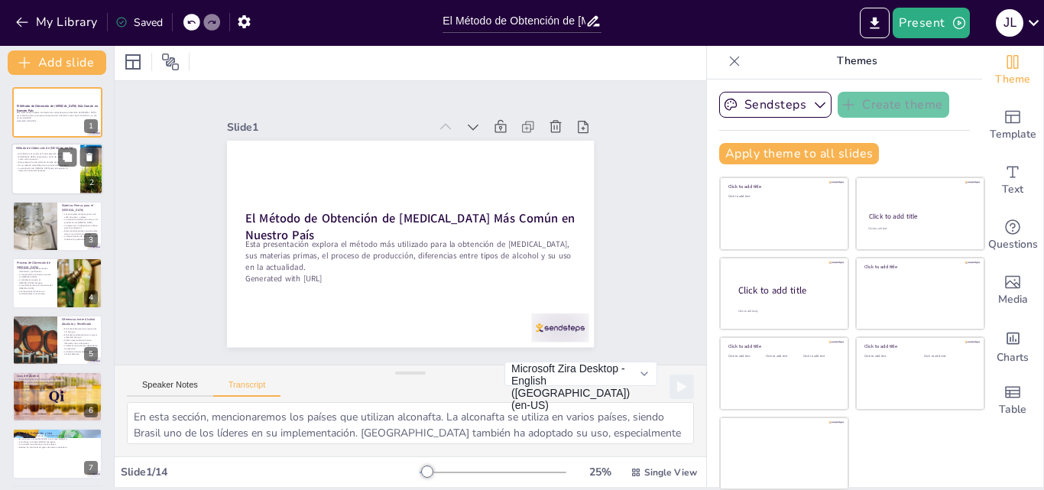
click at [64, 187] on div at bounding box center [57, 170] width 92 height 52
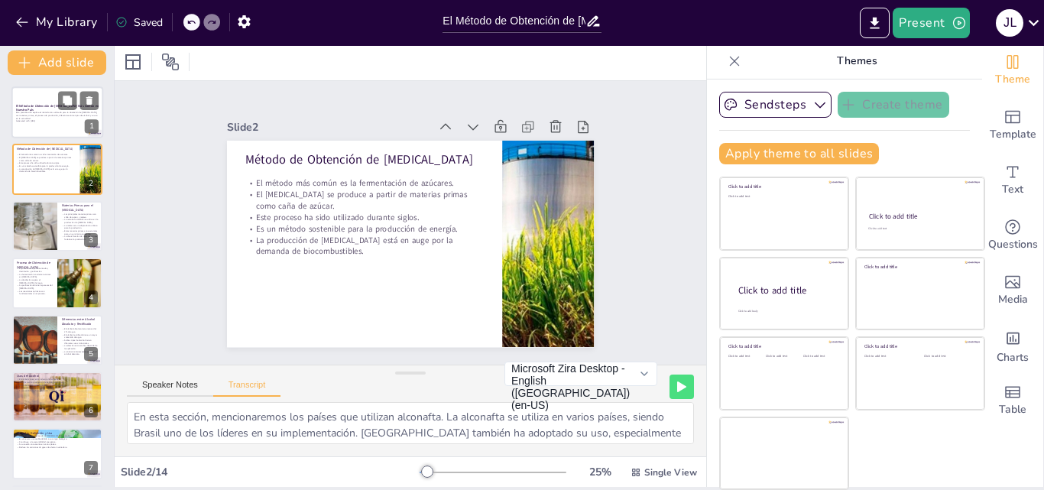
click at [37, 110] on p "El Método de Obtención de [MEDICAL_DATA] Más Común en Nuestro País" at bounding box center [57, 108] width 83 height 8
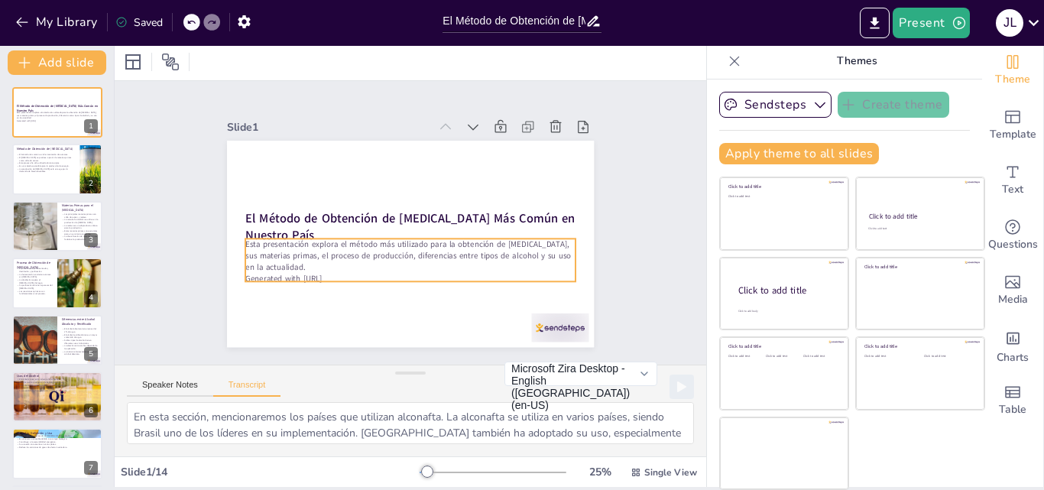
click at [245, 242] on p "Esta presentación explora el método más utilizado para la obtención de [MEDICAL…" at bounding box center [410, 256] width 330 height 34
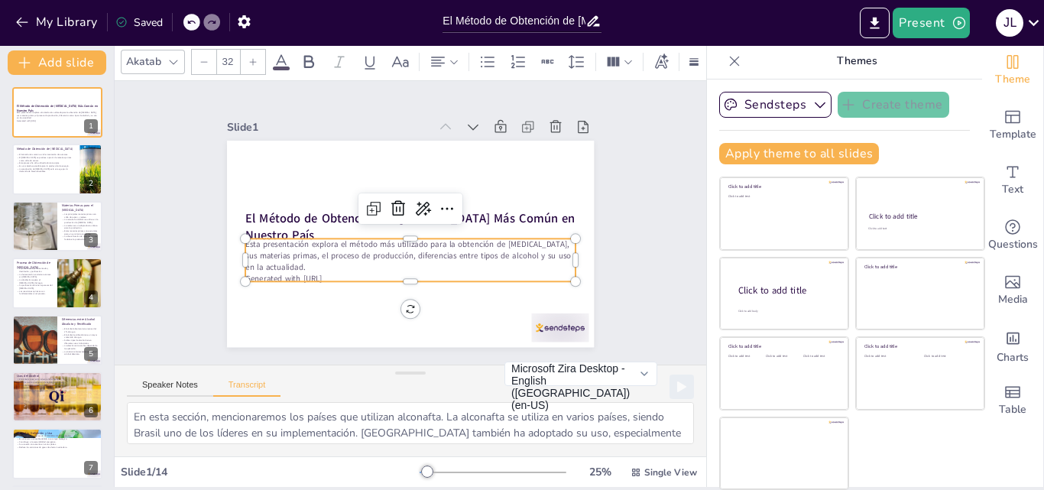
click at [245, 240] on p "Esta presentación explora el método más utilizado para la obtención de [MEDICAL…" at bounding box center [410, 256] width 330 height 34
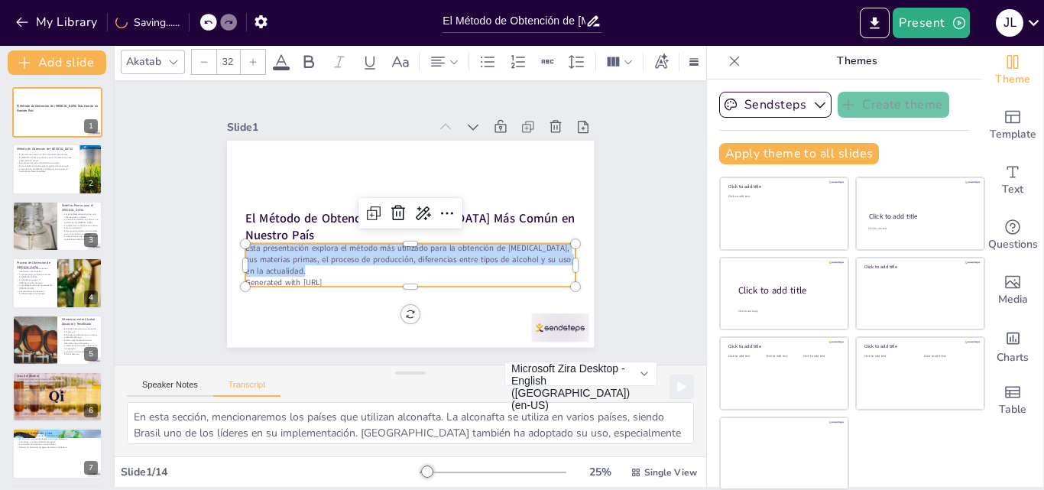
copy span "Esta presentación explora el método más utilizado para la obtención de [MEDICAL…"
